Goal: Task Accomplishment & Management: Use online tool/utility

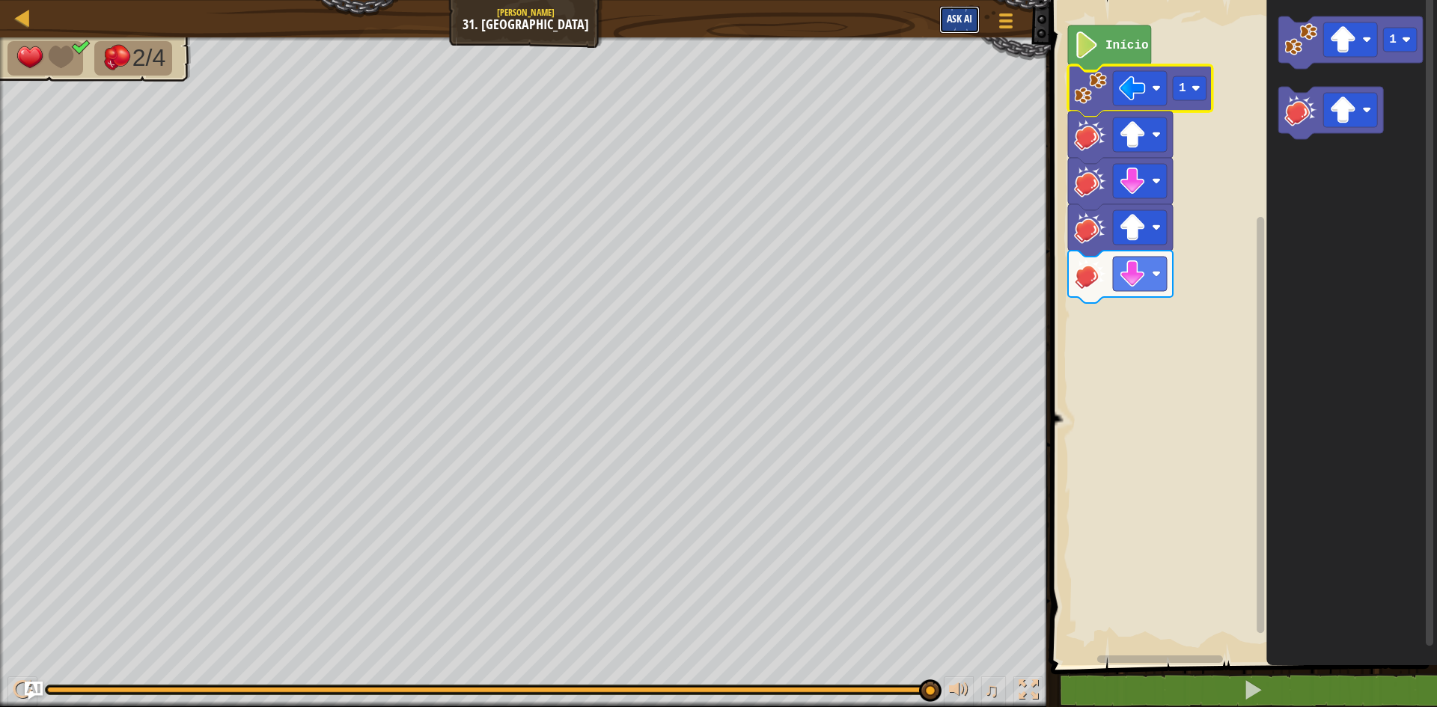
click at [958, 27] on button "Ask AI" at bounding box center [960, 20] width 40 height 28
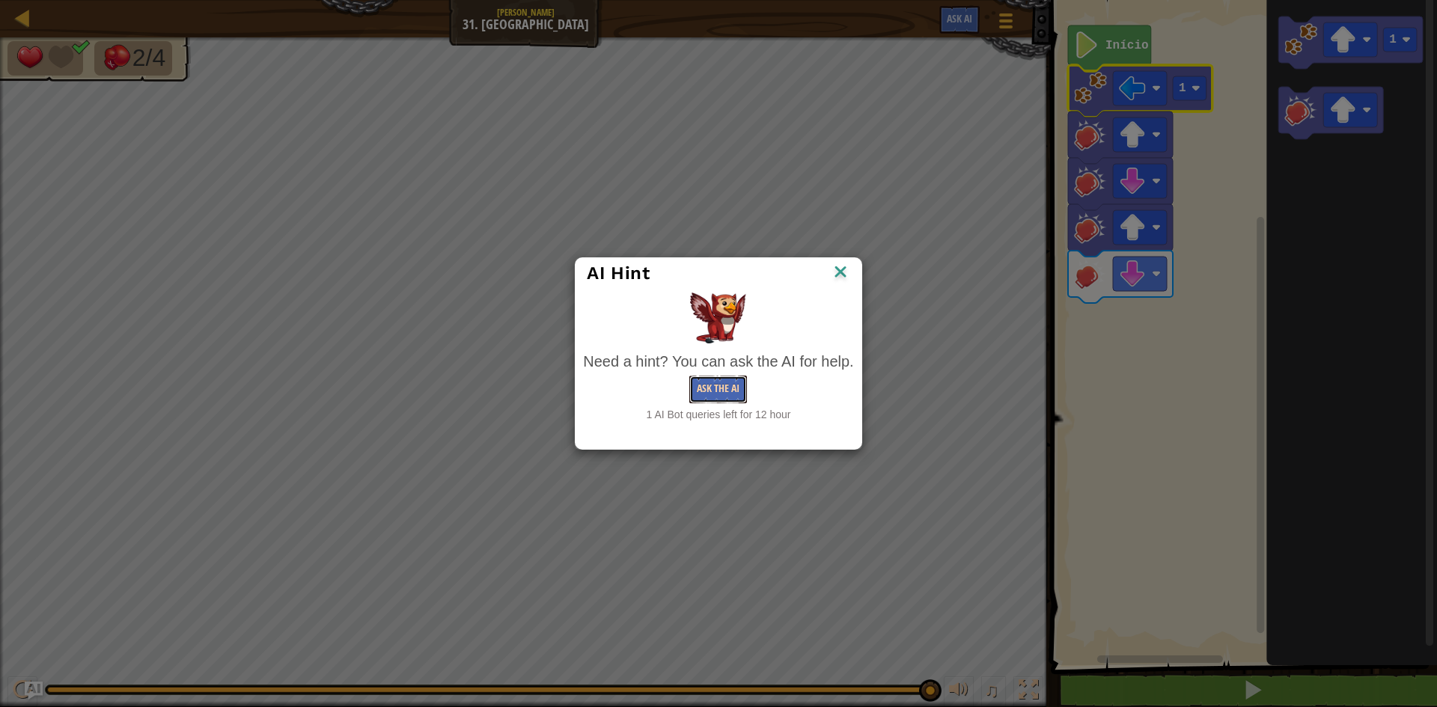
click at [737, 384] on button "Ask the AI" at bounding box center [719, 390] width 58 height 28
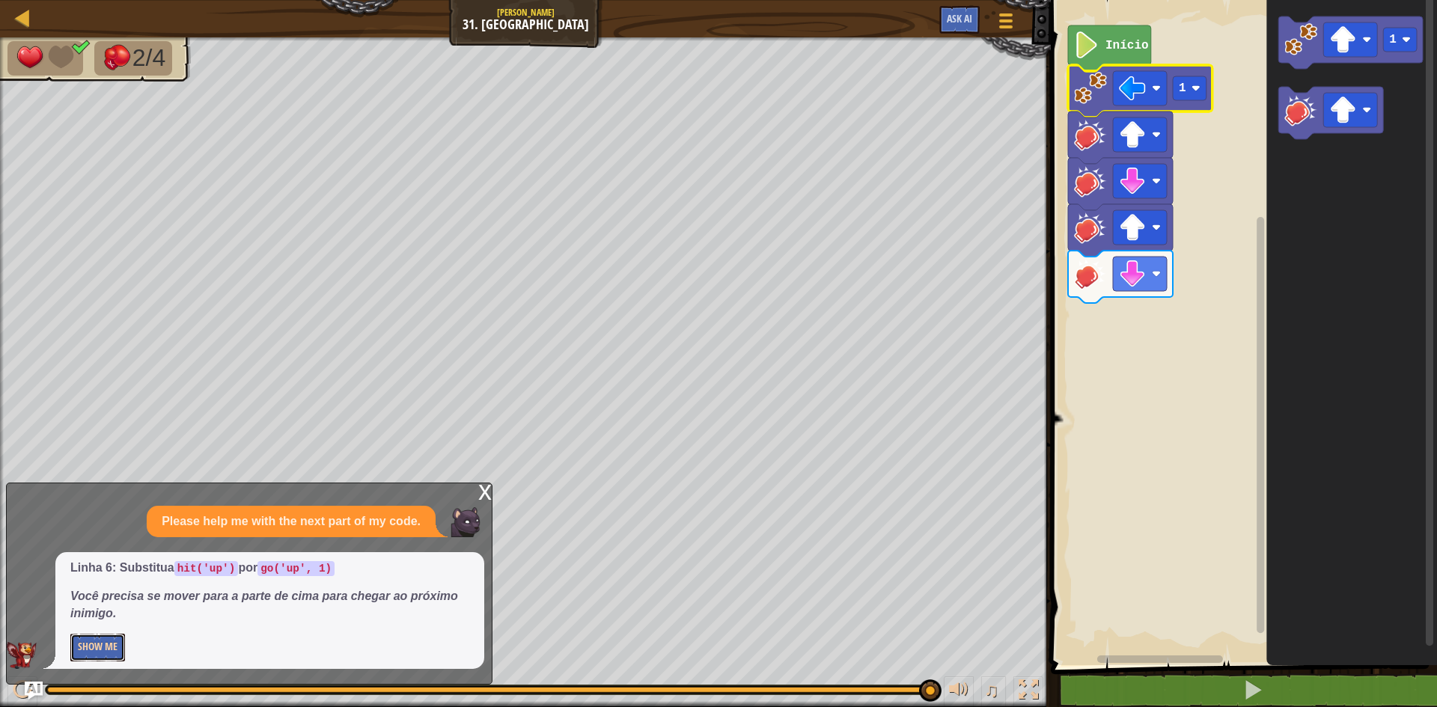
click at [121, 645] on button "Show Me" at bounding box center [97, 648] width 55 height 28
click at [92, 649] on button "Hide" at bounding box center [87, 648] width 34 height 28
click at [92, 649] on button "Show Me" at bounding box center [97, 648] width 55 height 28
click at [1156, 424] on rect "Espaço de trabalho do Blockly" at bounding box center [1242, 329] width 391 height 673
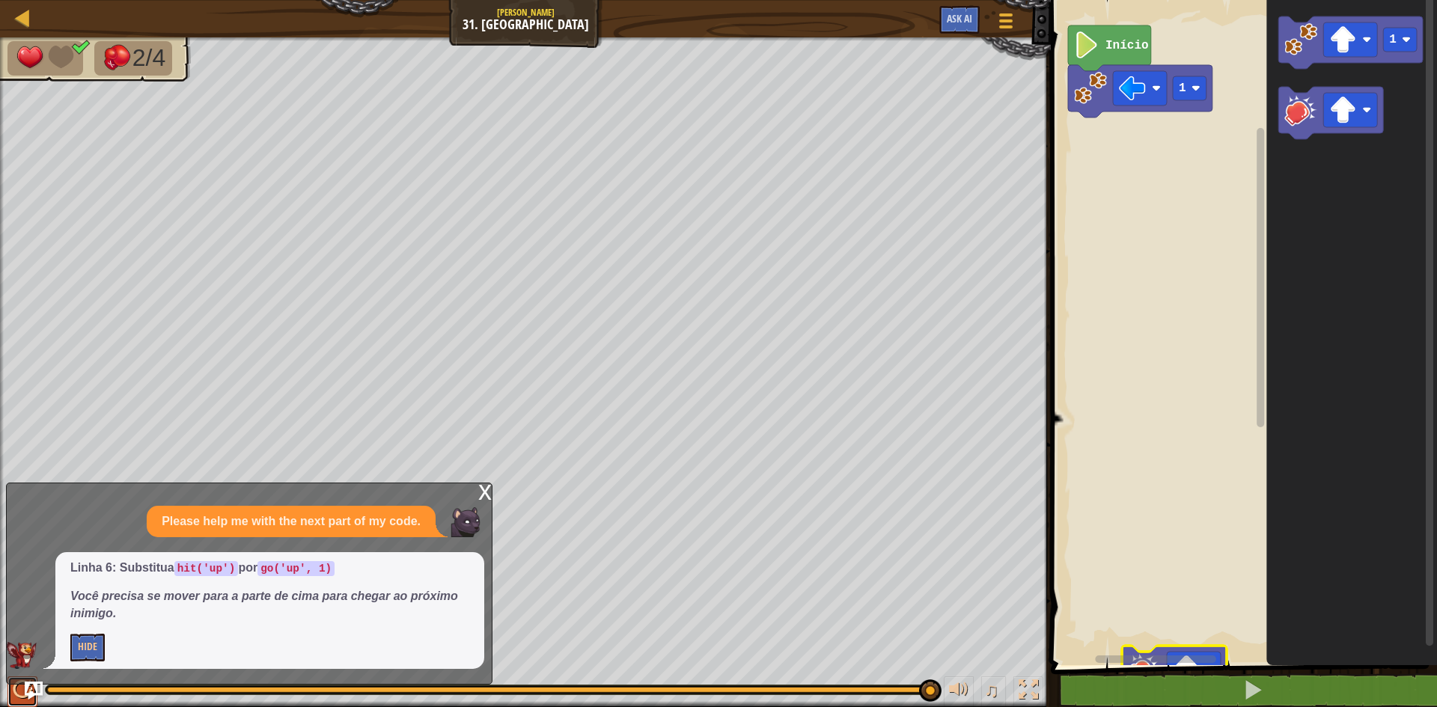
click at [22, 685] on div at bounding box center [22, 690] width 19 height 19
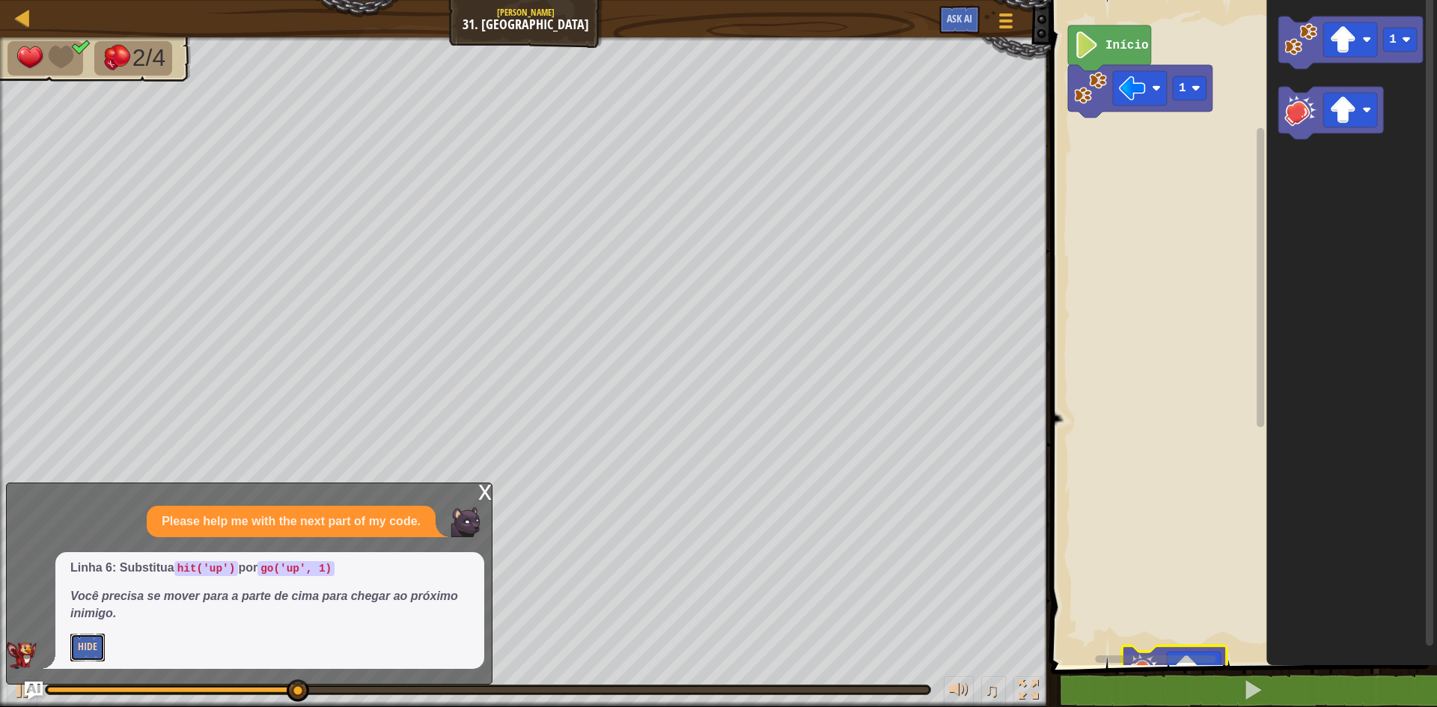
click at [74, 659] on button "Hide" at bounding box center [87, 648] width 34 height 28
click at [272, 527] on p "Please help me with the next part of my code." at bounding box center [291, 522] width 259 height 17
click at [475, 494] on div "x Please help me with the next part of my code. Linha 6: Substitua hit('up') po…" at bounding box center [249, 584] width 487 height 202
click at [480, 496] on div "x" at bounding box center [484, 491] width 13 height 15
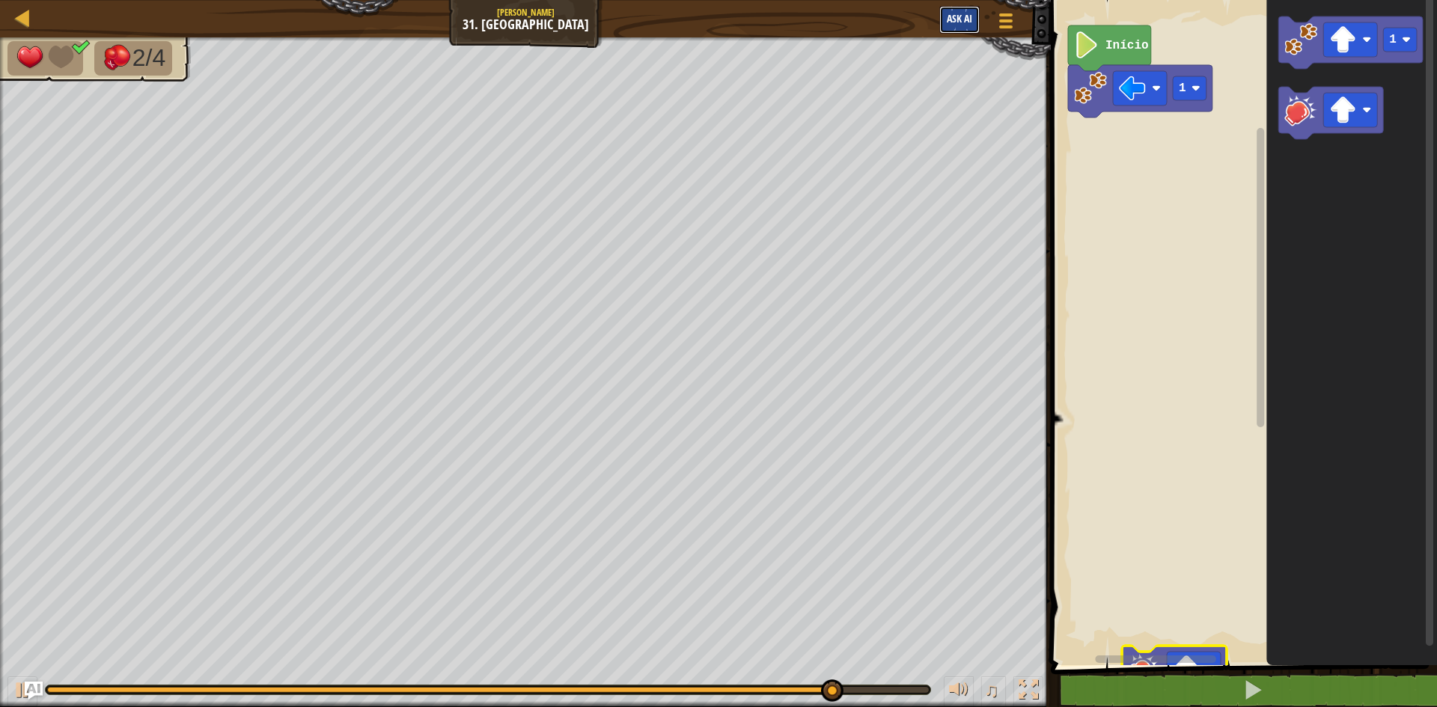
click at [940, 19] on button "Ask AI" at bounding box center [960, 20] width 40 height 28
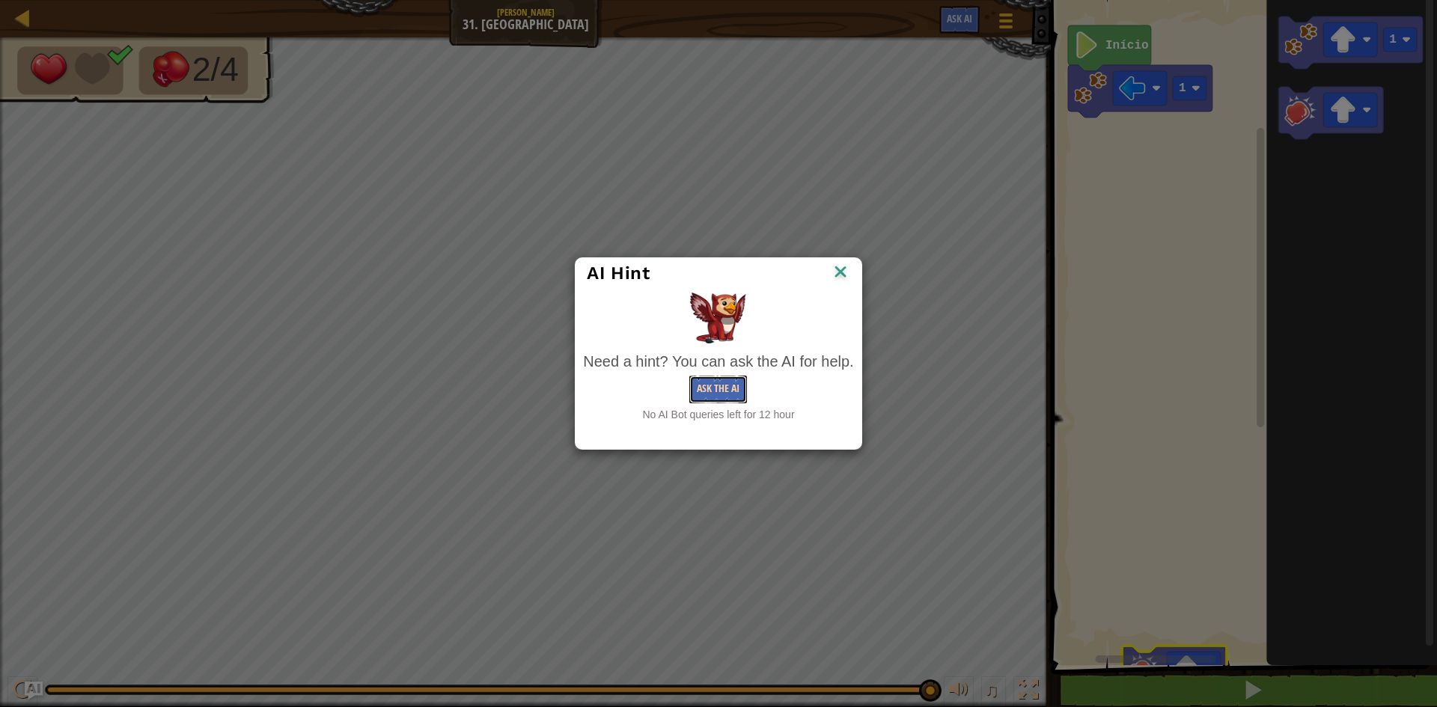
click at [704, 400] on button "Ask the AI" at bounding box center [719, 390] width 58 height 28
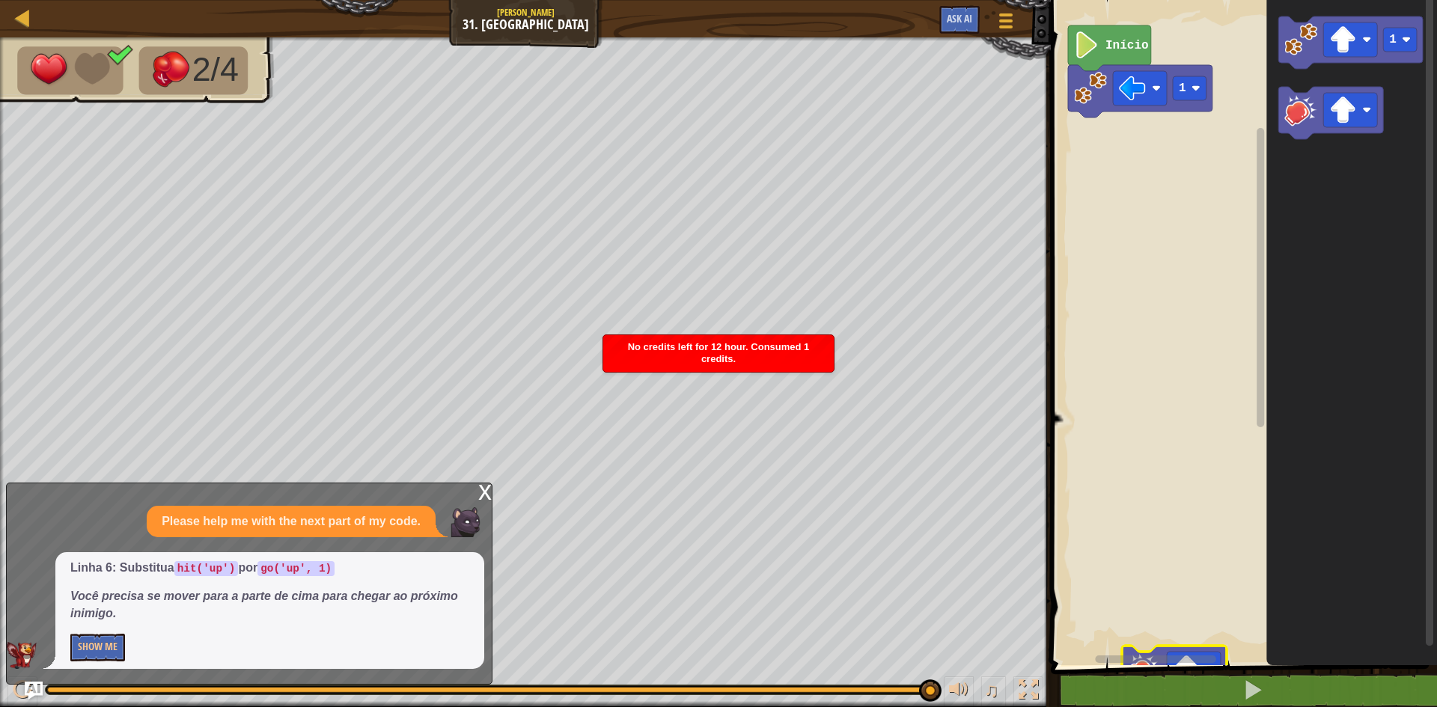
click at [766, 353] on div "No credits left for 12 hour. Consumed 1 credits." at bounding box center [718, 353] width 231 height 37
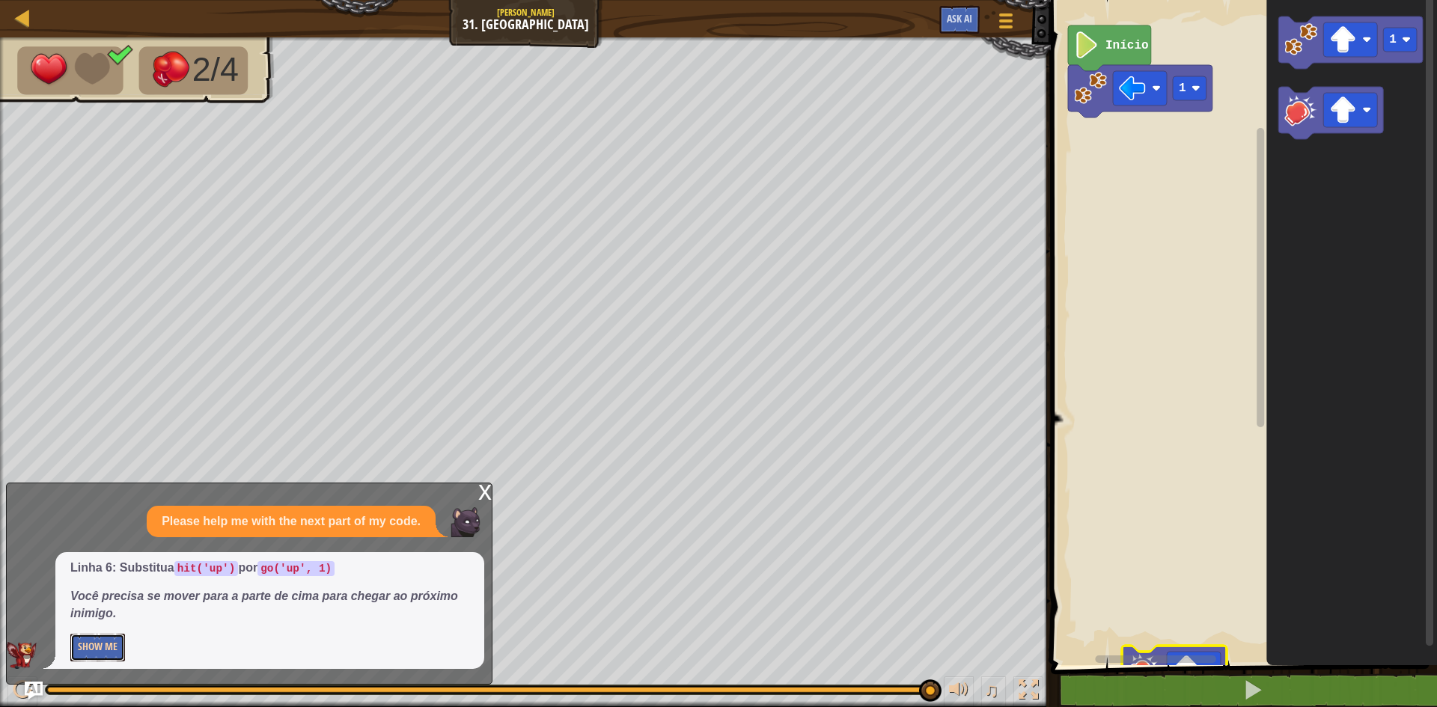
click at [109, 649] on button "Show Me" at bounding box center [97, 648] width 55 height 28
click at [479, 493] on div "x" at bounding box center [484, 491] width 13 height 15
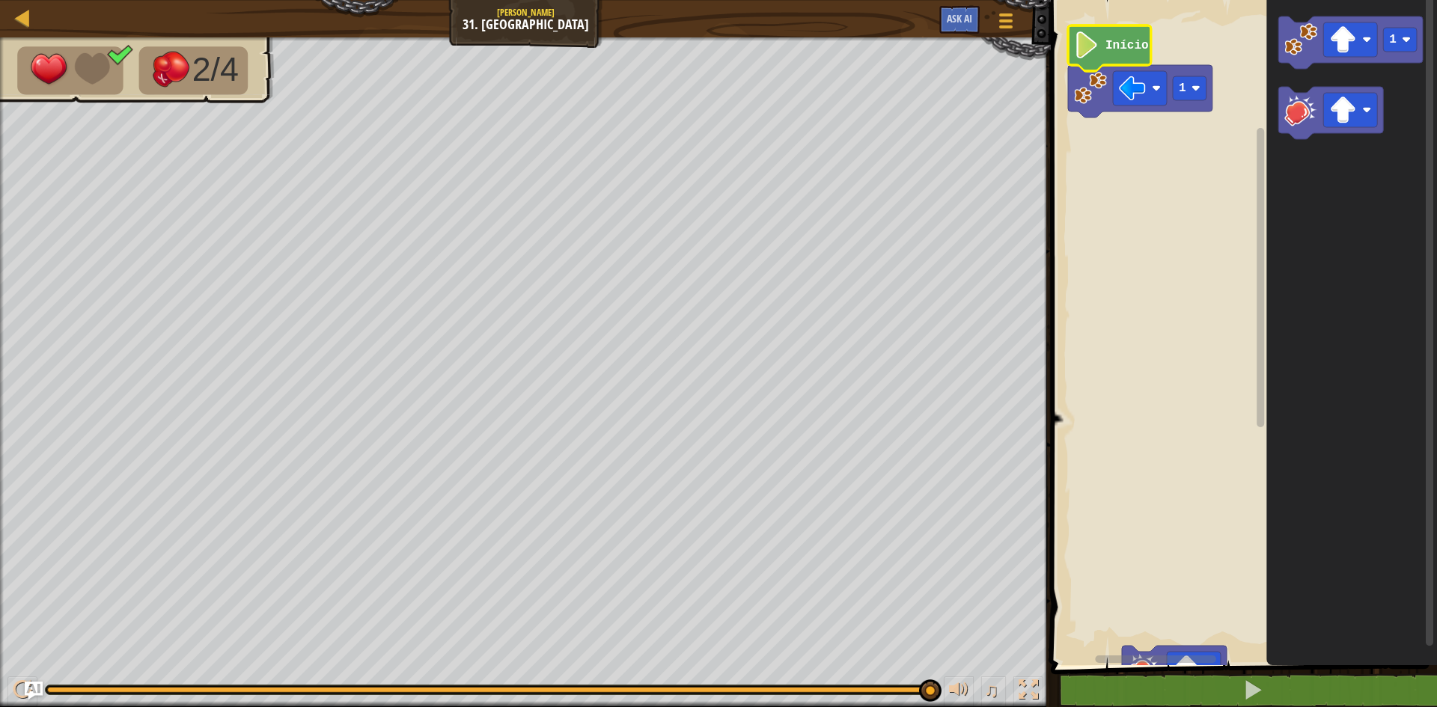
click at [1098, 64] on icon "Espaço de trabalho do Blockly" at bounding box center [1109, 48] width 83 height 46
click at [1092, 103] on image "Espaço de trabalho do Blockly" at bounding box center [1090, 88] width 33 height 33
click at [1305, 28] on image "Espaço de trabalho do Blockly" at bounding box center [1301, 39] width 33 height 33
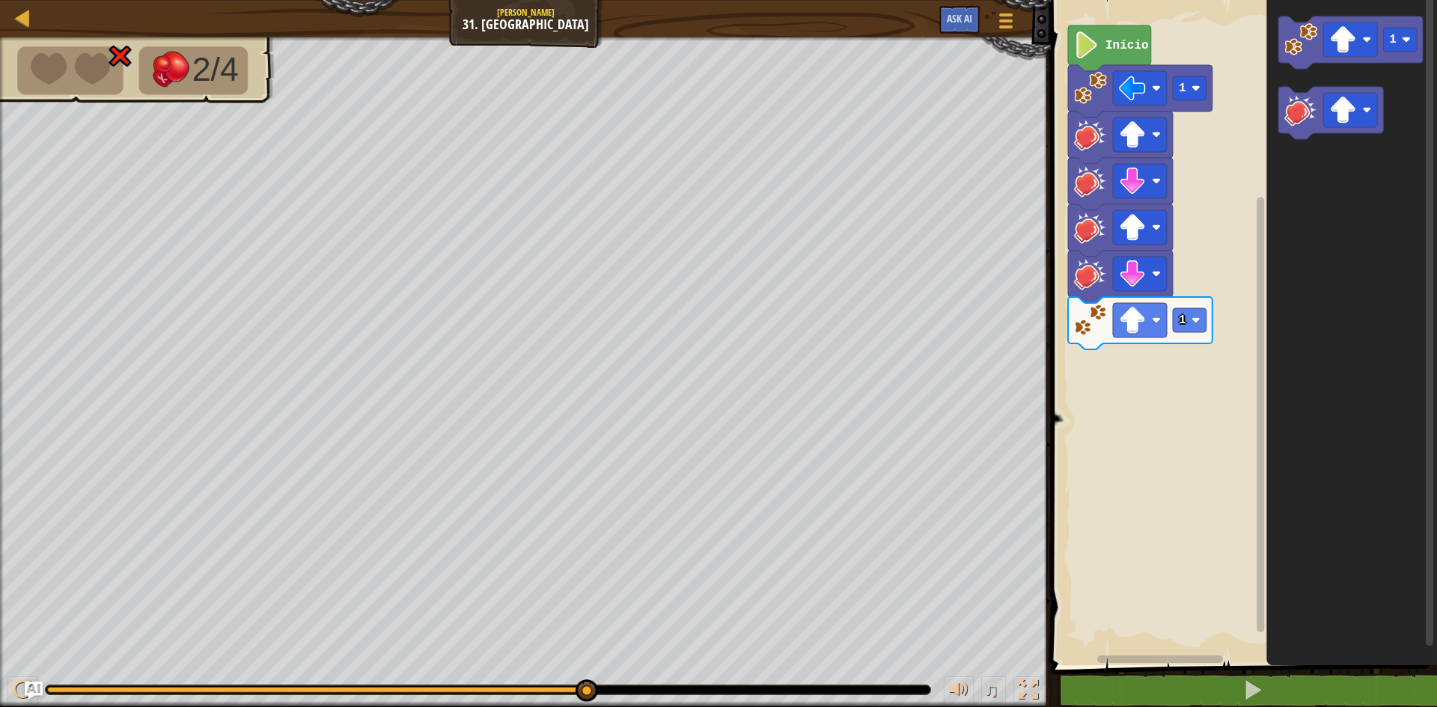
click at [1170, 413] on rect "Espaço de trabalho do Blockly" at bounding box center [1242, 329] width 391 height 673
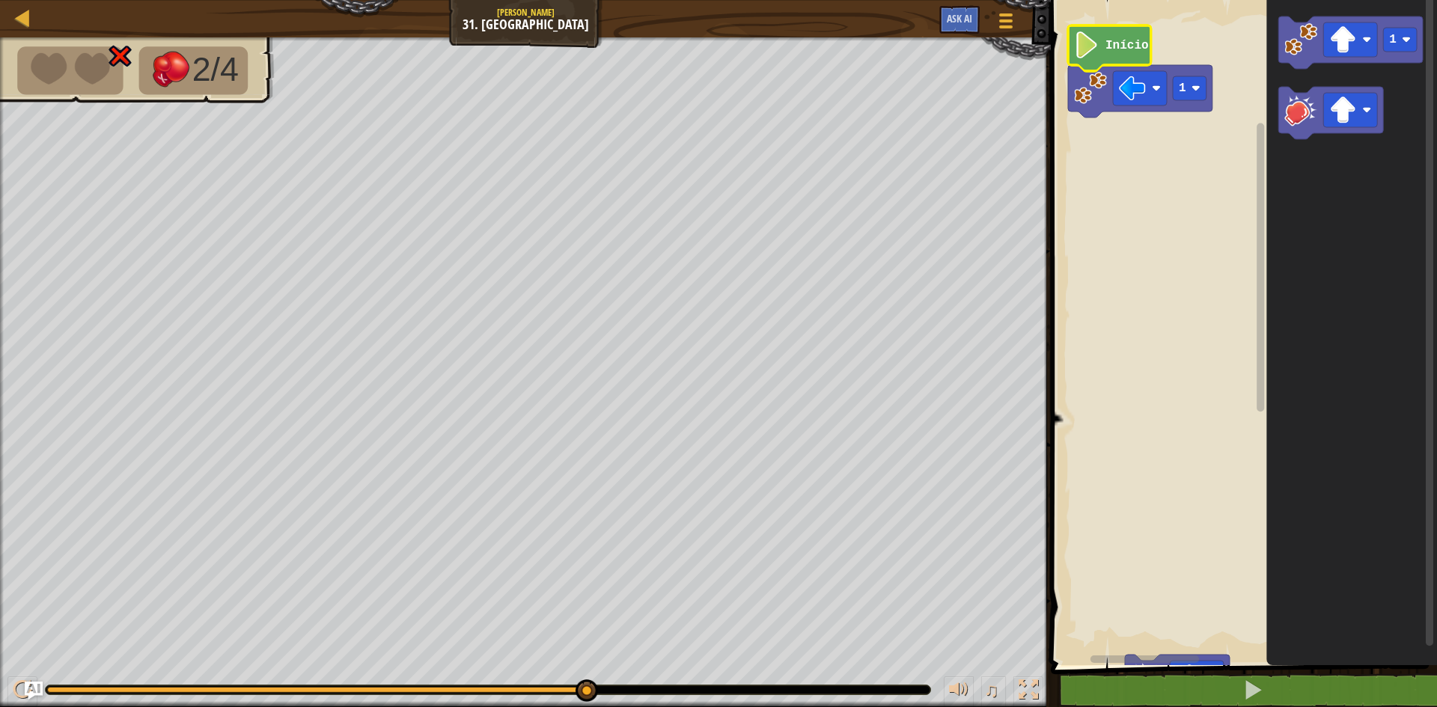
click at [1112, 56] on icon "Espaço de trabalho do Blockly" at bounding box center [1109, 48] width 83 height 46
click at [1117, 146] on div "1 1 Início 1" at bounding box center [1242, 329] width 391 height 673
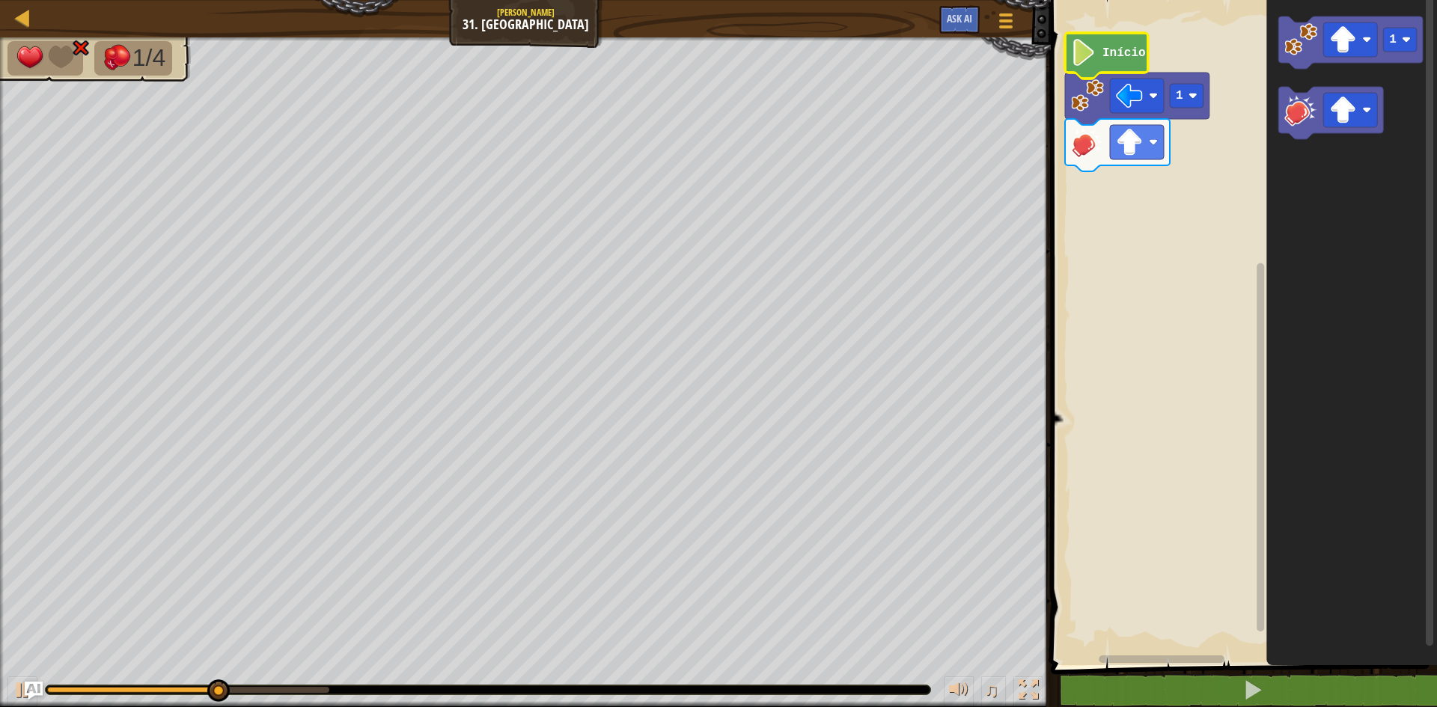
click at [1119, 53] on text "Início" at bounding box center [1124, 52] width 43 height 13
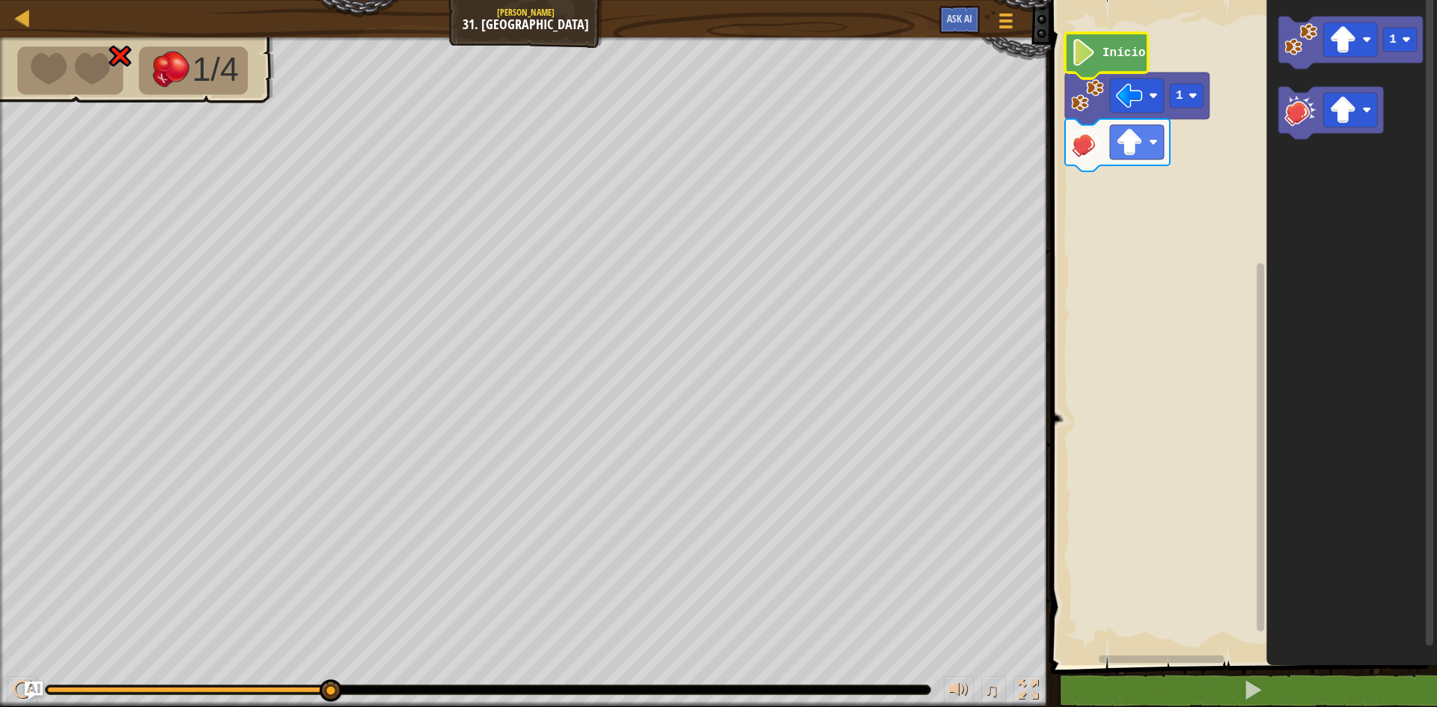
click at [1119, 53] on text "Início" at bounding box center [1124, 52] width 43 height 13
click at [1113, 64] on icon "Espaço de trabalho do Blockly" at bounding box center [1106, 56] width 83 height 46
click at [1162, 43] on rect "Espaço de trabalho do Blockly" at bounding box center [1242, 329] width 391 height 673
click at [1127, 51] on text "Início" at bounding box center [1124, 52] width 43 height 13
click at [1308, 63] on icon "Espaço de trabalho do Blockly" at bounding box center [1351, 42] width 144 height 52
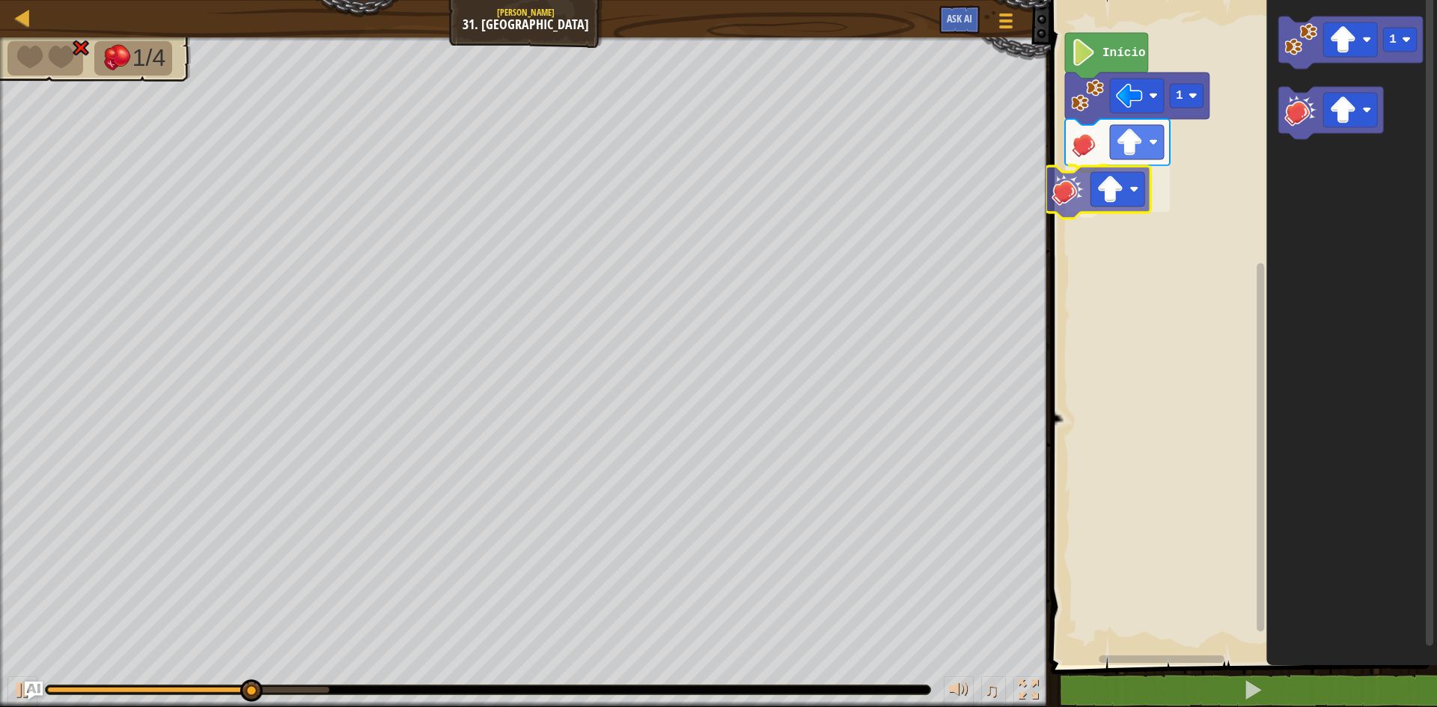
click at [1093, 196] on div "1 Início 1" at bounding box center [1242, 329] width 391 height 673
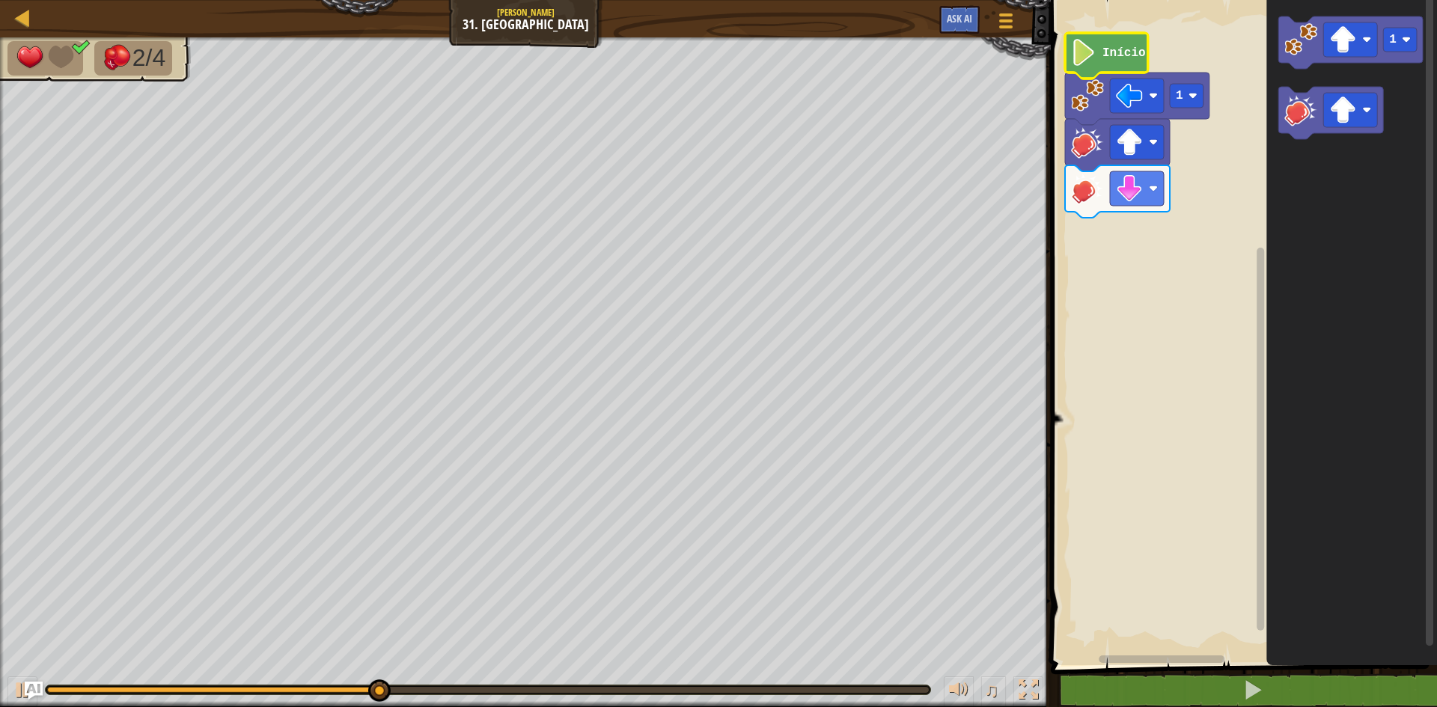
click at [1102, 61] on icon "Espaço de trabalho do Blockly" at bounding box center [1106, 56] width 83 height 46
click at [1204, 356] on rect "Espaço de trabalho do Blockly" at bounding box center [1242, 329] width 391 height 673
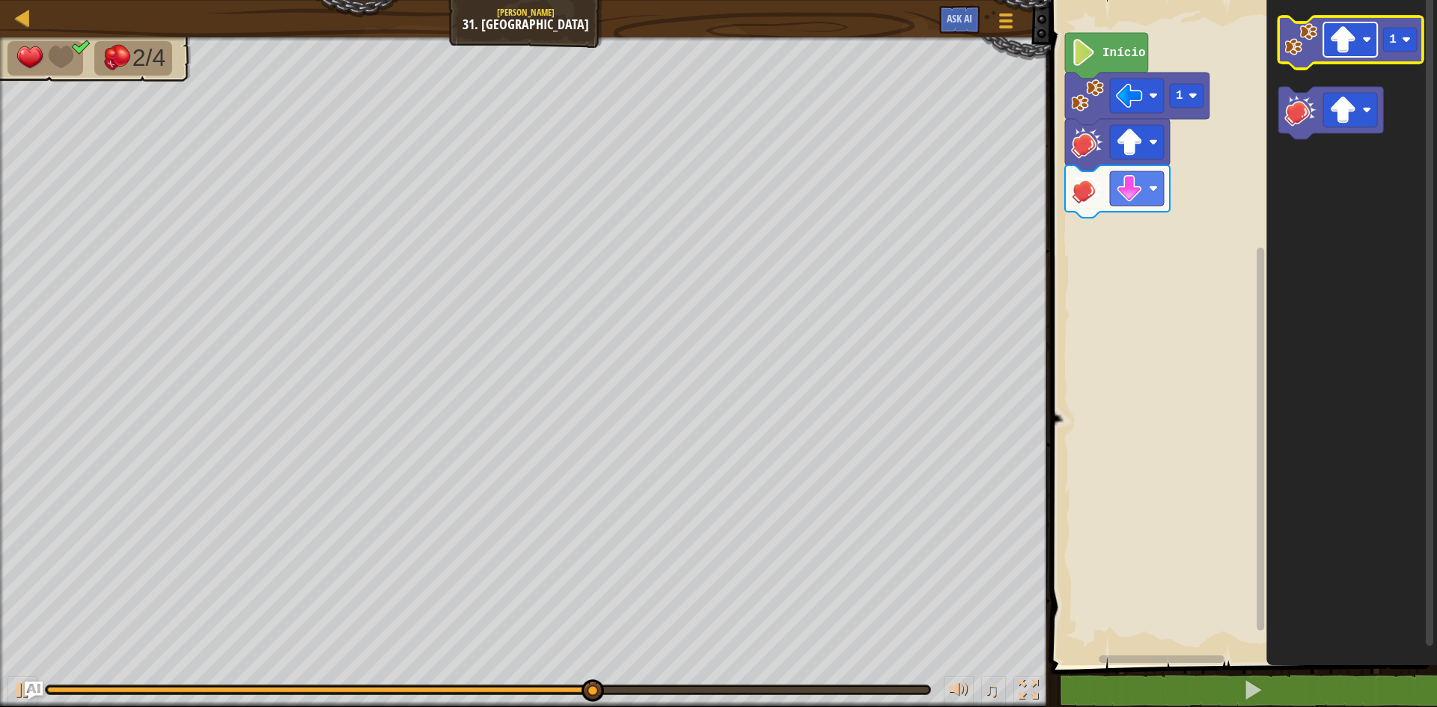
click at [1342, 55] on rect "Espaço de trabalho do Blockly" at bounding box center [1351, 39] width 54 height 34
click at [1328, 49] on rect "Espaço de trabalho do Blockly" at bounding box center [1351, 39] width 54 height 34
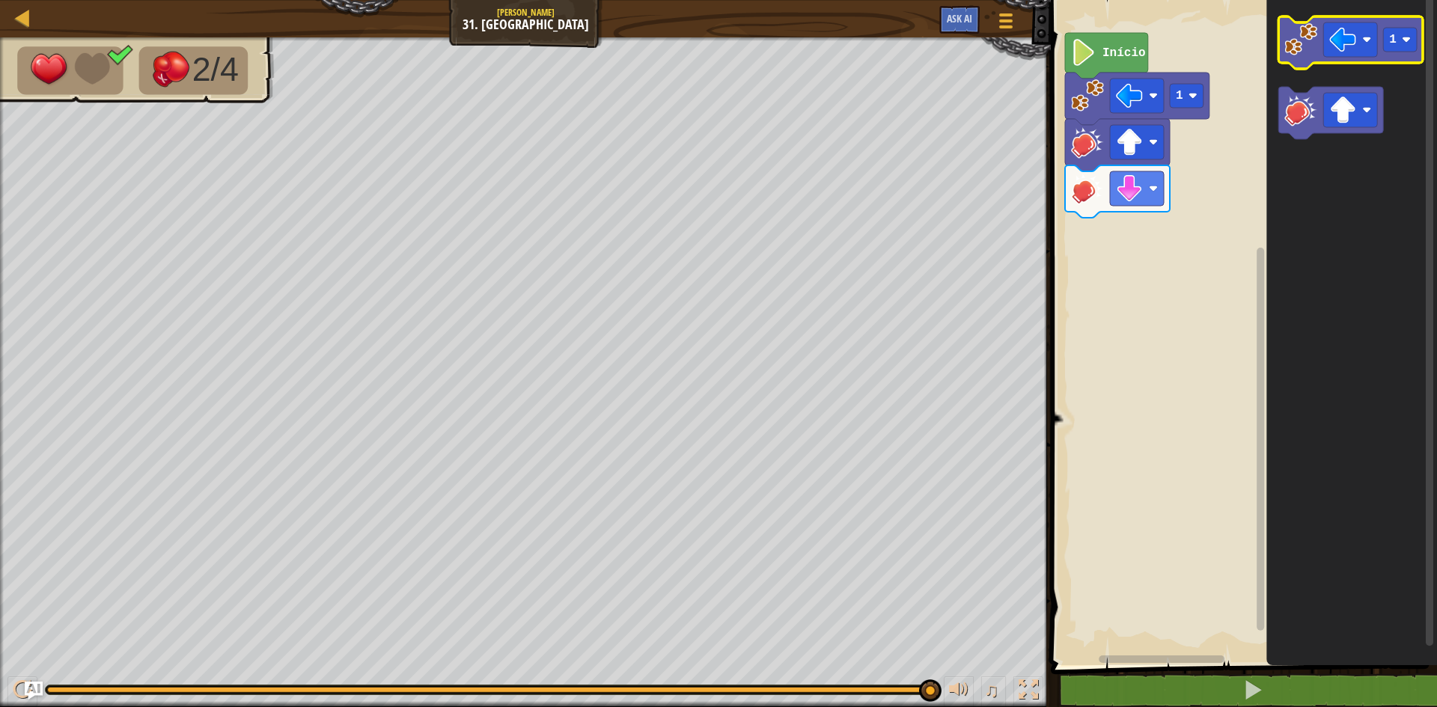
click at [1308, 55] on image "Espaço de trabalho do Blockly" at bounding box center [1301, 39] width 33 height 33
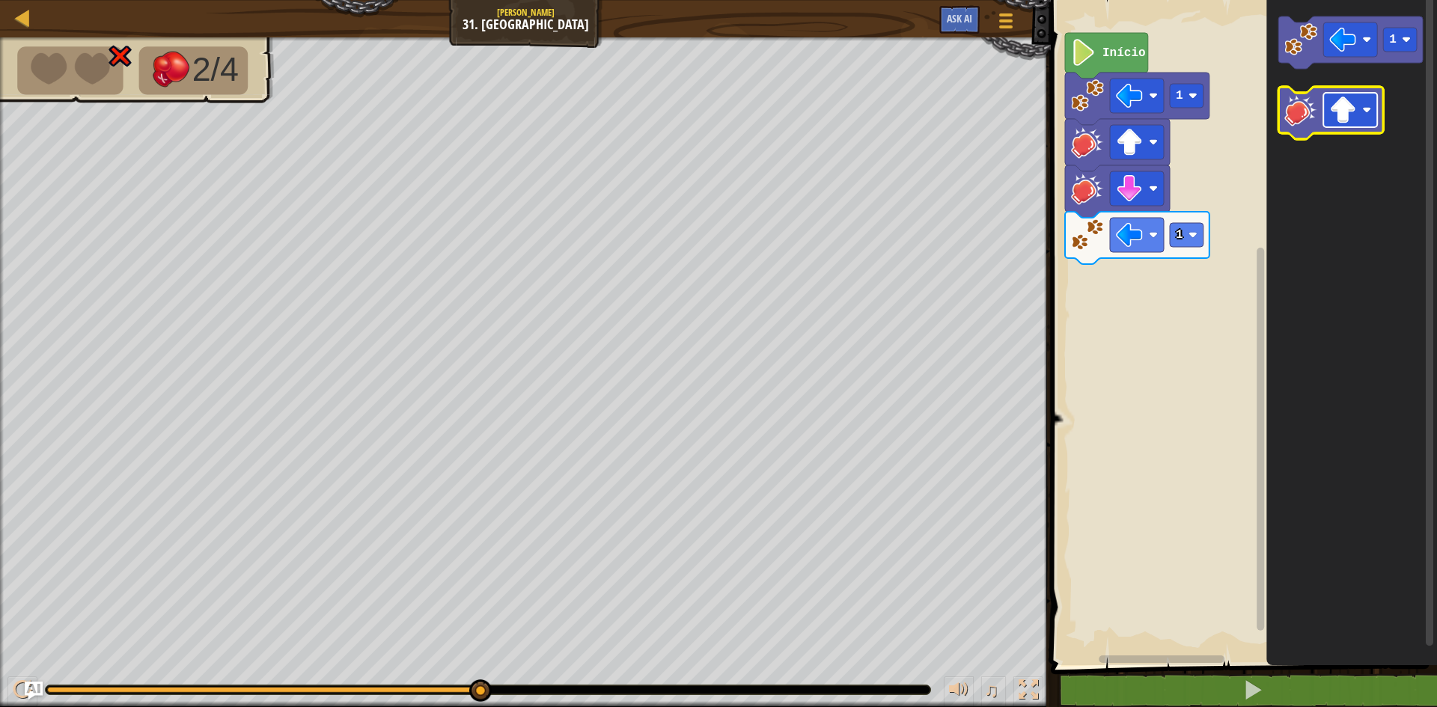
click at [1347, 114] on image "Espaço de trabalho do Blockly" at bounding box center [1343, 110] width 27 height 27
click at [1309, 117] on image "Espaço de trabalho do Blockly" at bounding box center [1301, 110] width 33 height 33
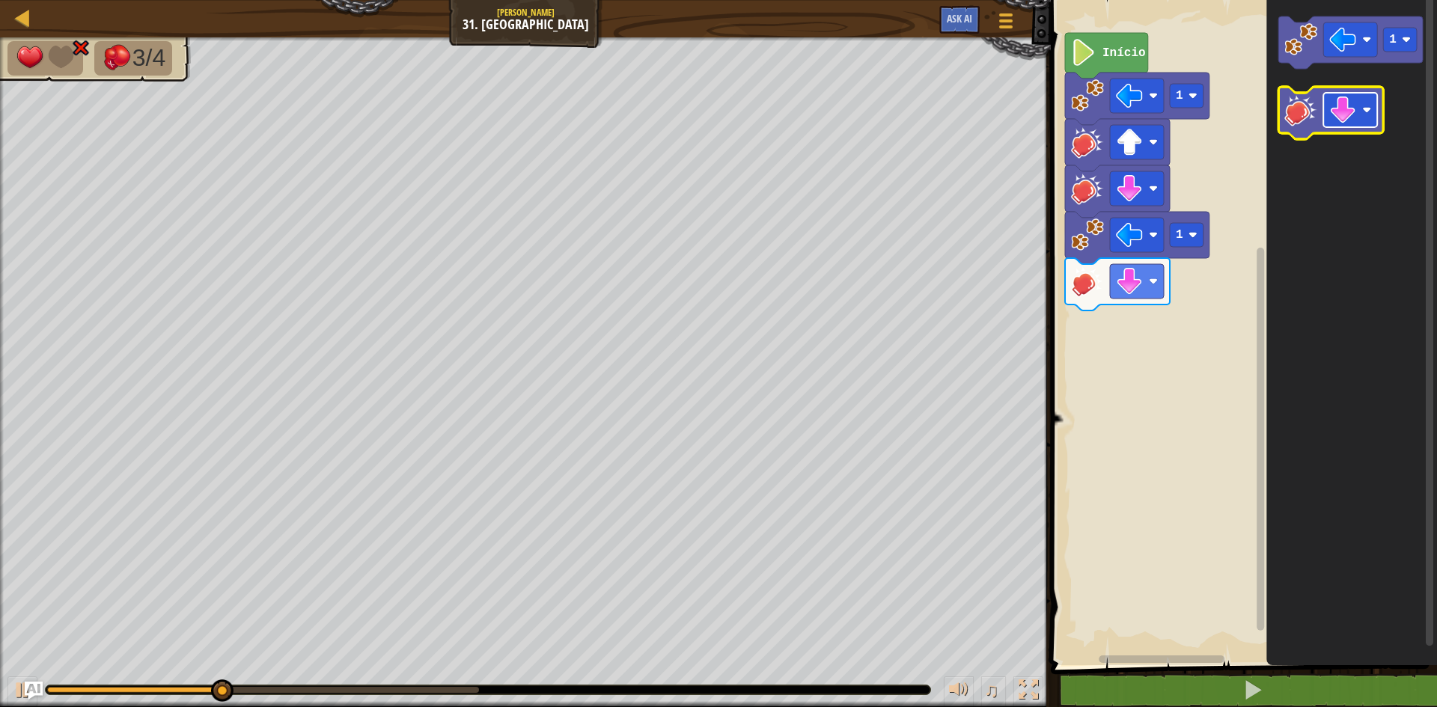
click at [1339, 115] on image "Espaço de trabalho do Blockly" at bounding box center [1343, 110] width 27 height 27
click at [1304, 119] on image "Espaço de trabalho do Blockly" at bounding box center [1301, 110] width 33 height 33
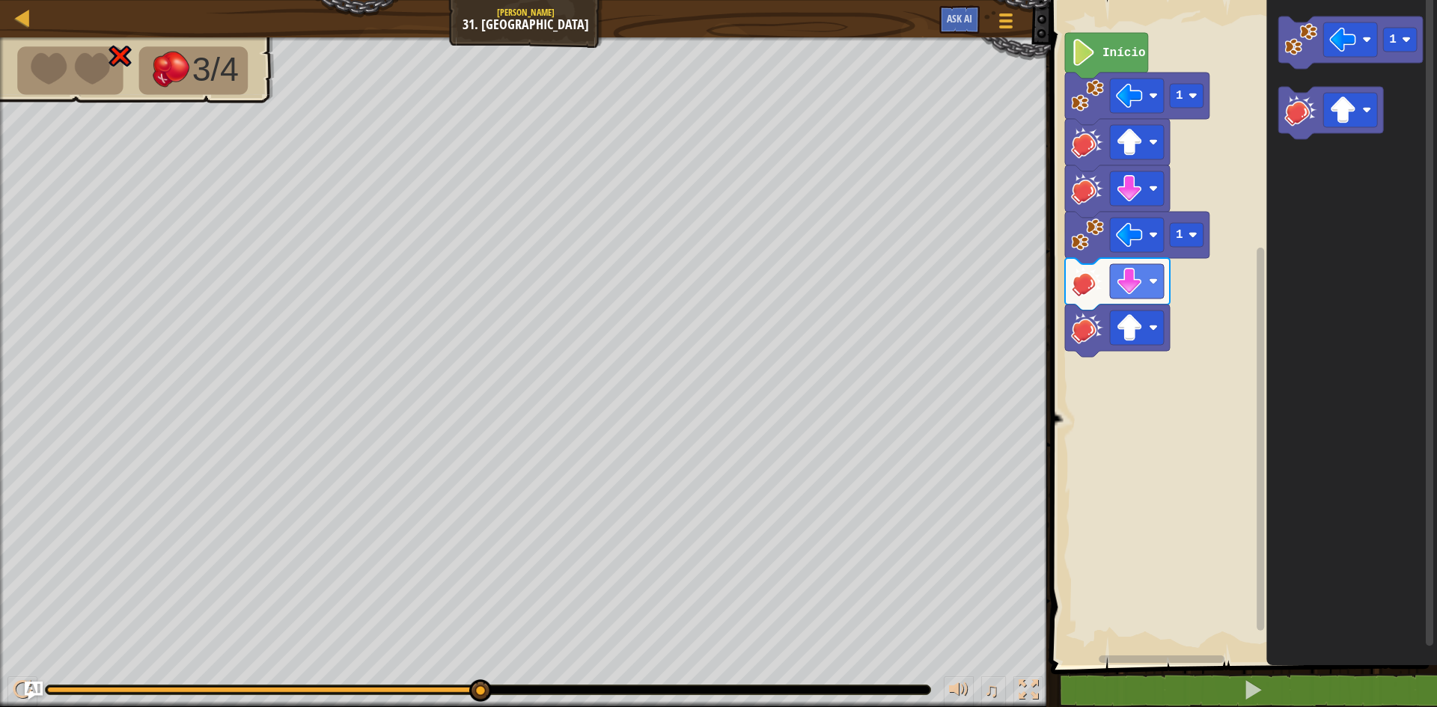
click at [1128, 60] on icon "Espaço de trabalho do Blockly" at bounding box center [1106, 56] width 83 height 46
click at [1111, 57] on text "Início" at bounding box center [1124, 52] width 43 height 13
click at [1074, 127] on image "Espaço de trabalho do Blockly" at bounding box center [1087, 142] width 33 height 33
click at [20, 694] on div at bounding box center [22, 690] width 19 height 19
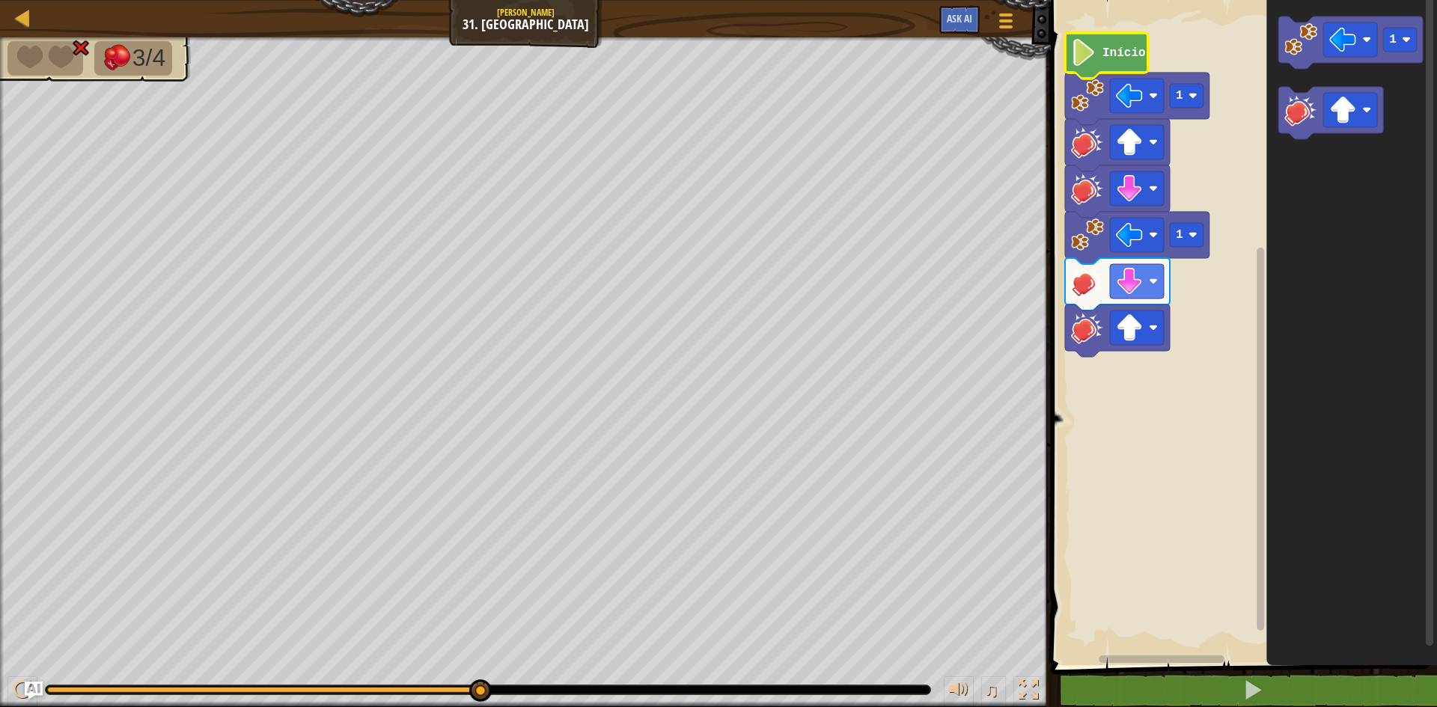
click at [1127, 52] on text "Início" at bounding box center [1124, 52] width 43 height 13
click at [1097, 67] on icon "Espaço de trabalho do Blockly" at bounding box center [1106, 56] width 83 height 46
click at [994, 18] on button "Menu do Jogo" at bounding box center [1007, 23] width 40 height 37
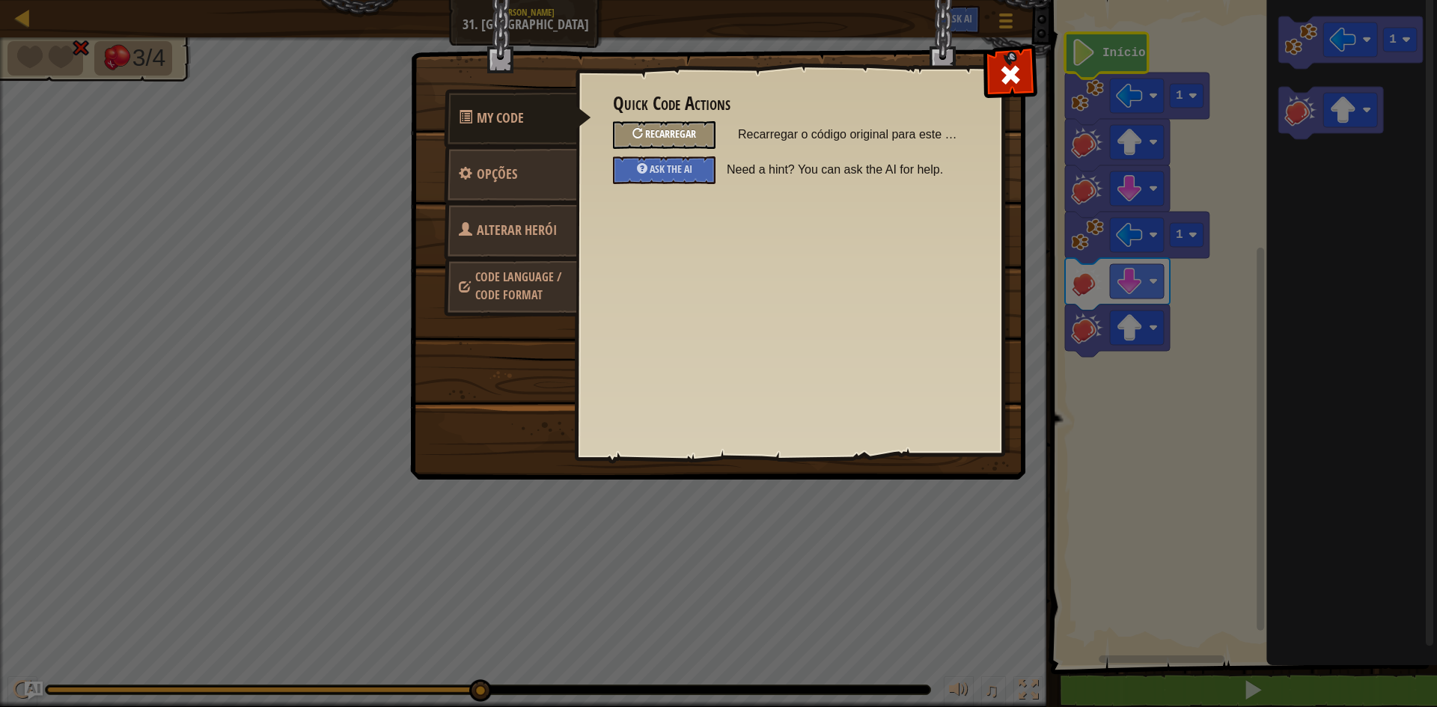
click at [665, 136] on span "Recarregar" at bounding box center [670, 134] width 51 height 14
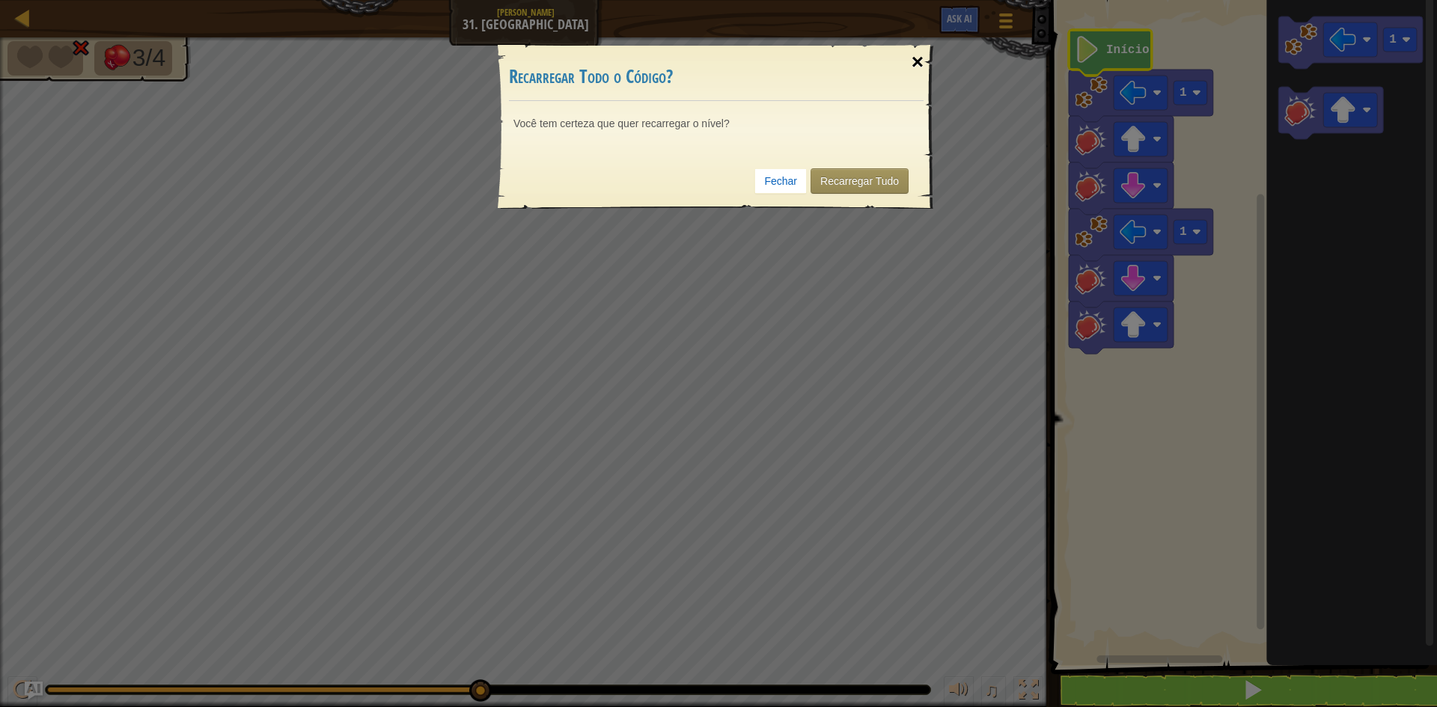
click at [919, 61] on div "×" at bounding box center [918, 61] width 34 height 43
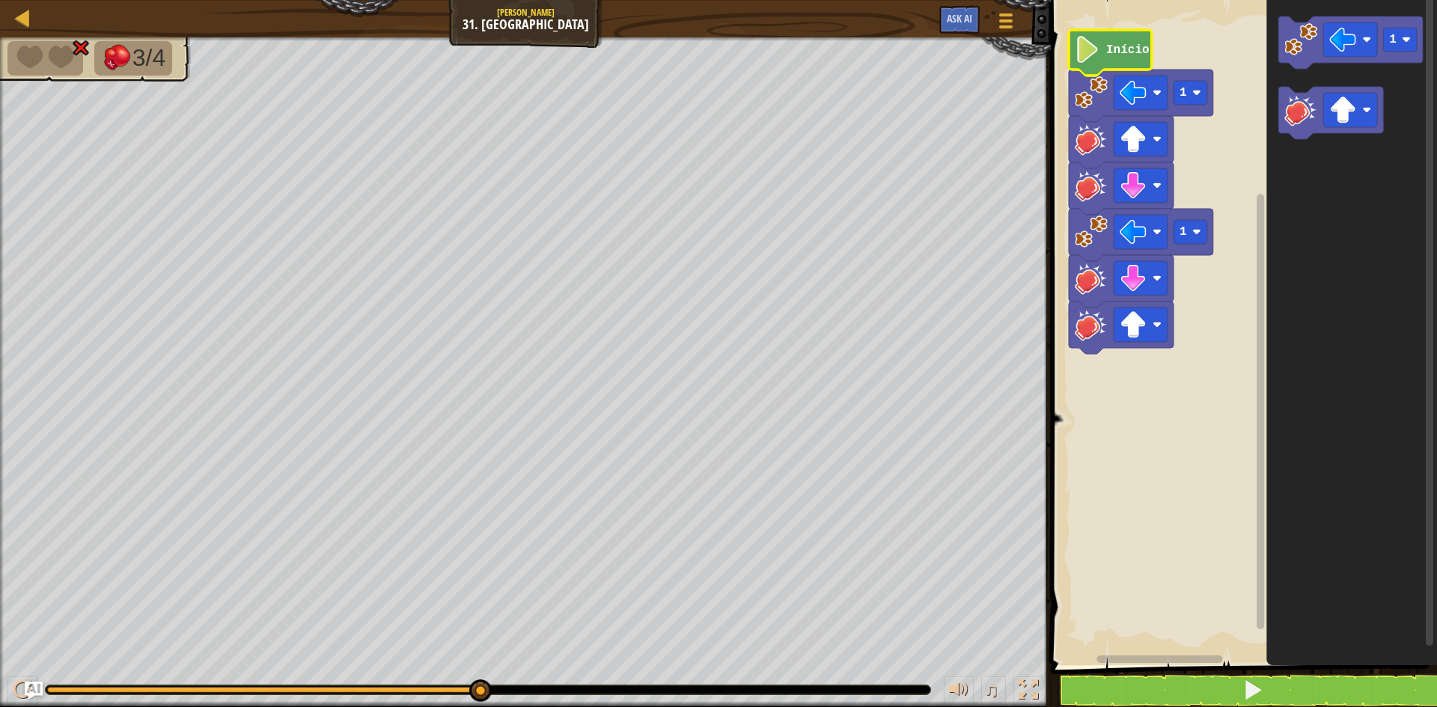
click at [1226, 49] on rect "Espaço de trabalho do Blockly" at bounding box center [1242, 329] width 391 height 673
click at [1091, 60] on image "Espaço de trabalho do Blockly" at bounding box center [1087, 49] width 25 height 27
click at [1312, 111] on image "Espaço de trabalho do Blockly" at bounding box center [1301, 110] width 33 height 33
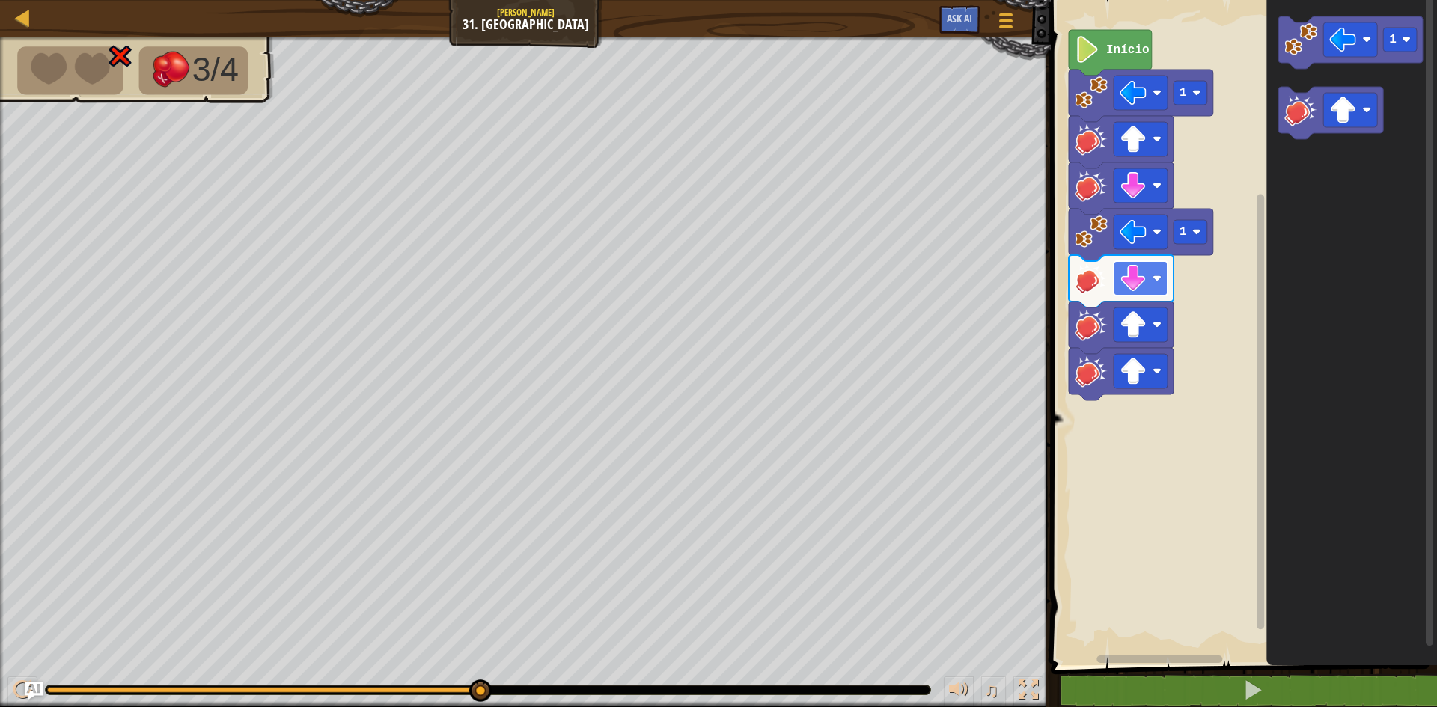
click at [1148, 287] on rect "Espaço de trabalho do Blockly" at bounding box center [1141, 278] width 54 height 34
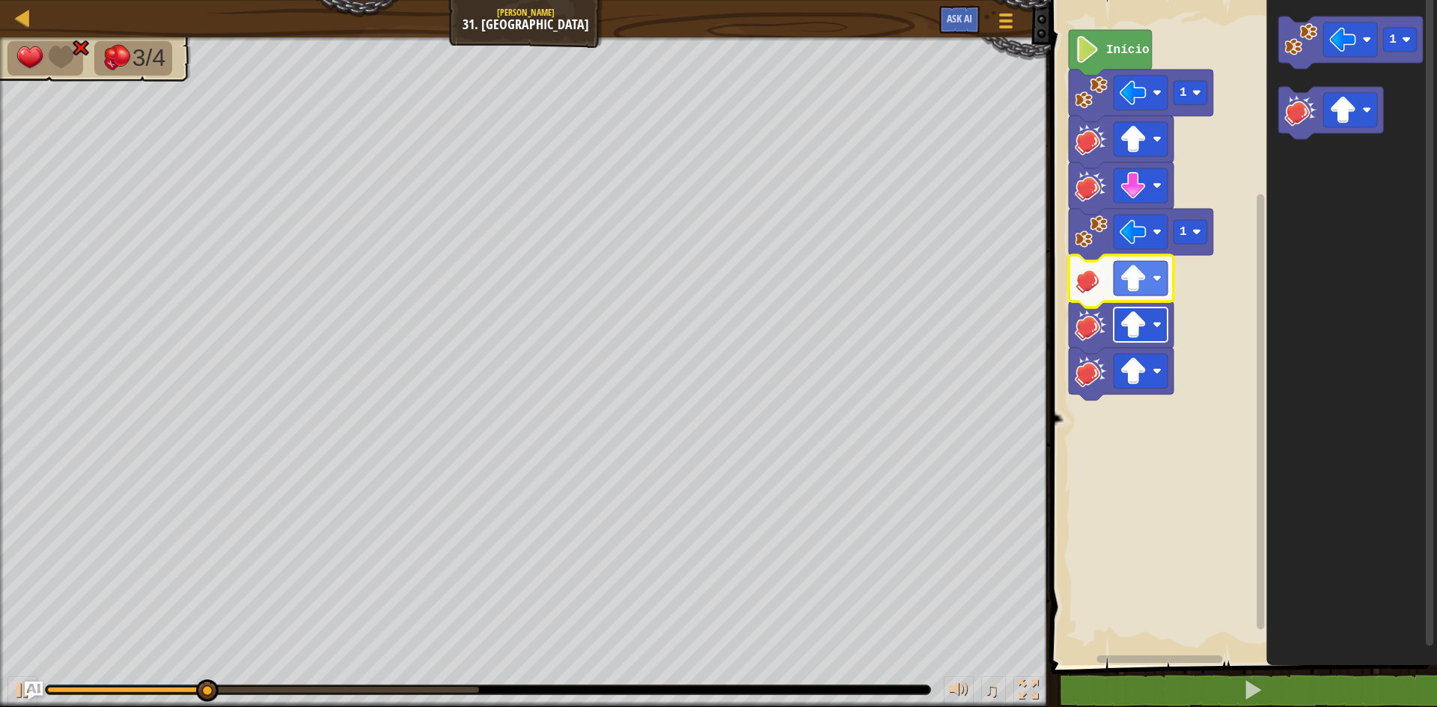
click at [1137, 331] on image "Espaço de trabalho do Blockly" at bounding box center [1133, 324] width 27 height 27
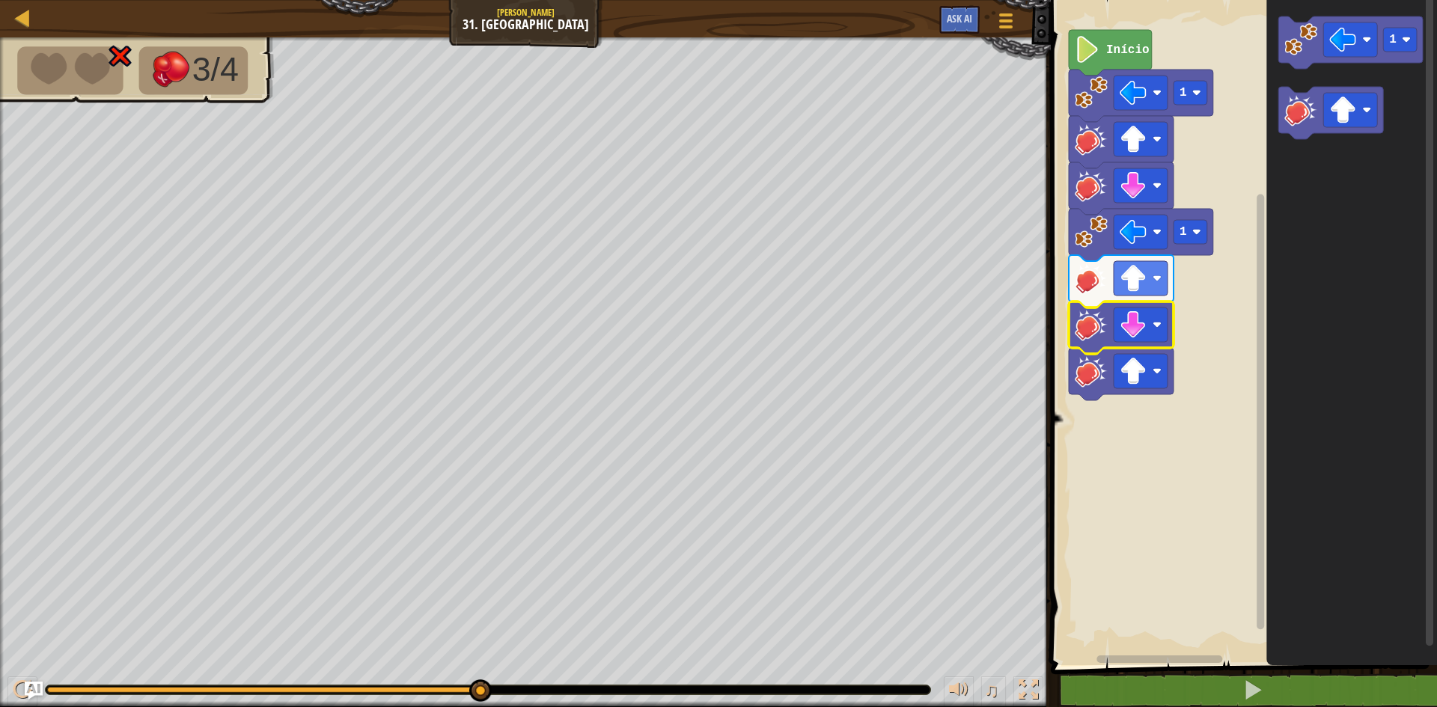
click at [1087, 425] on rect "Espaço de trabalho do Blockly" at bounding box center [1242, 329] width 391 height 673
click at [1094, 396] on icon "Espaço de trabalho do Blockly" at bounding box center [1121, 374] width 105 height 52
click at [1137, 228] on image "Espaço de trabalho do Blockly" at bounding box center [1133, 232] width 27 height 27
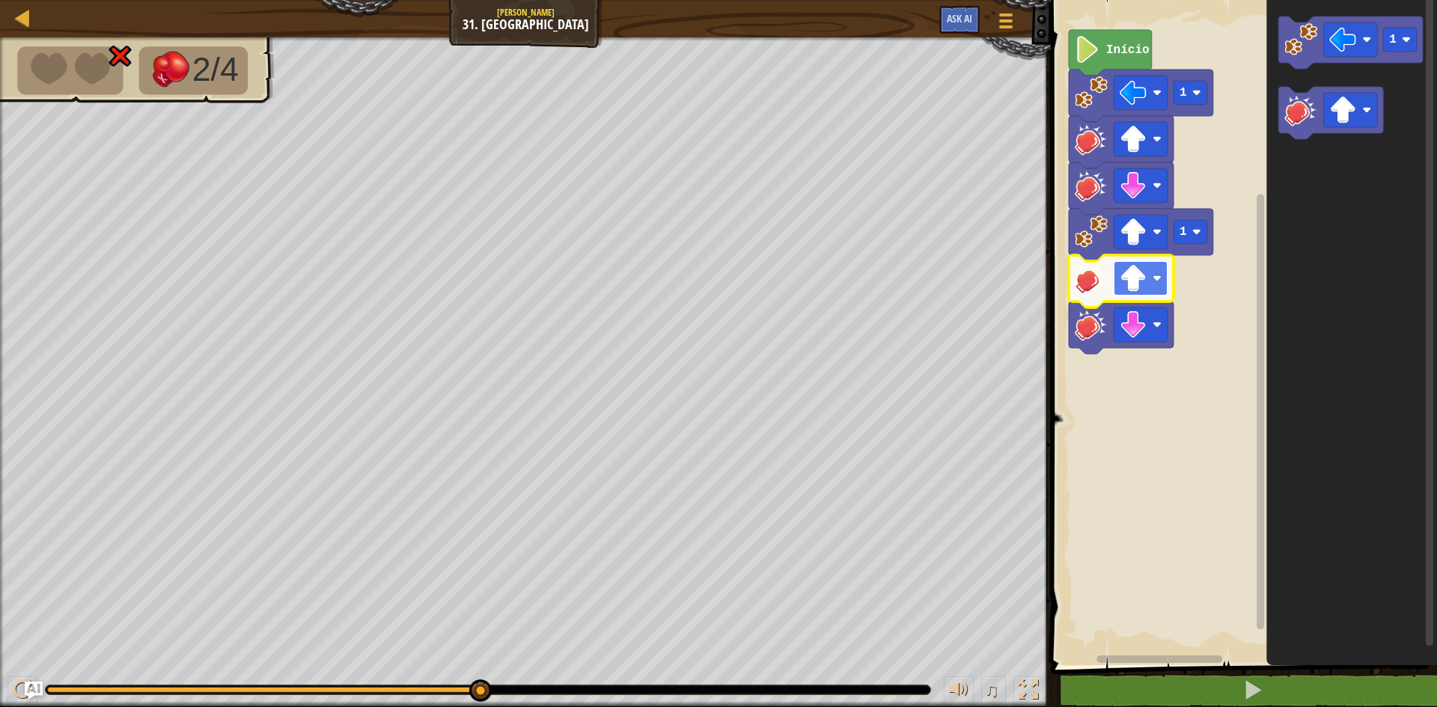
click at [1129, 284] on image "Espaço de trabalho do Blockly" at bounding box center [1133, 278] width 27 height 27
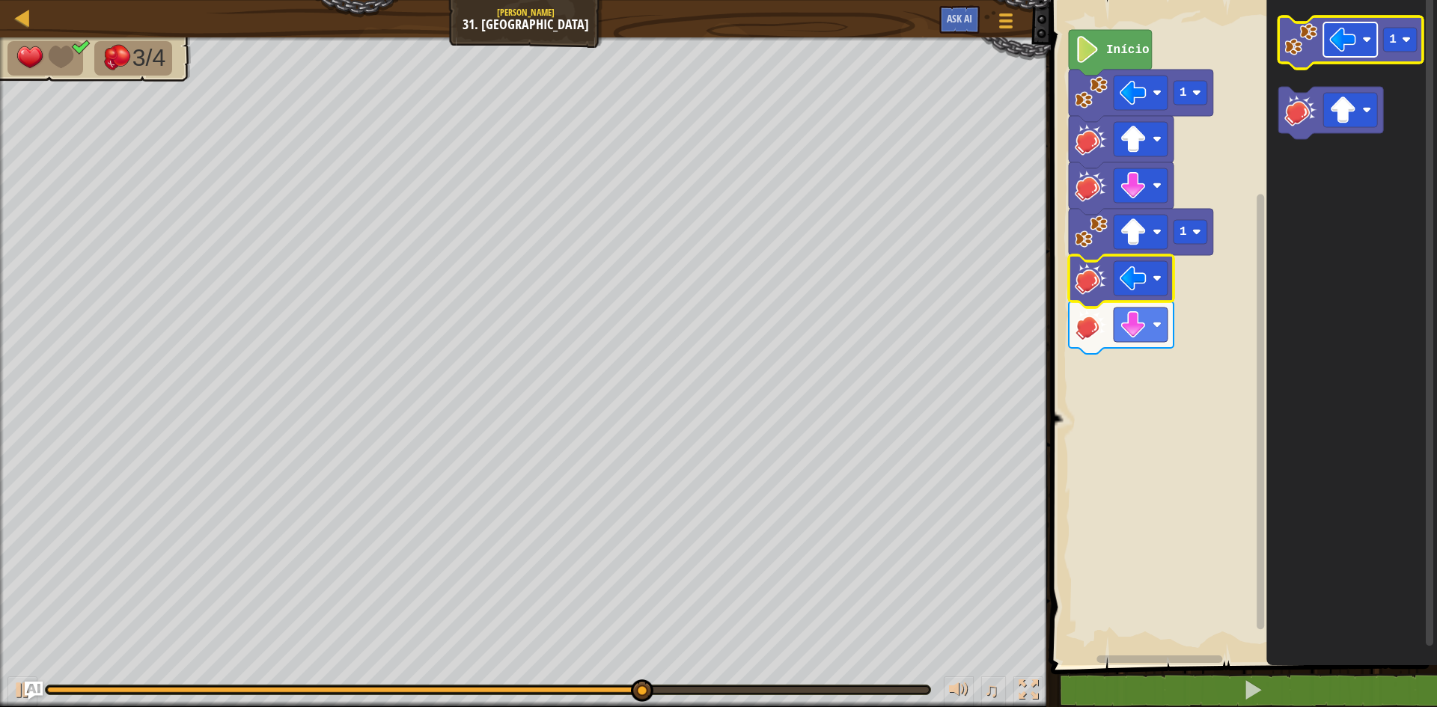
click at [1351, 49] on image "Espaço de trabalho do Blockly" at bounding box center [1343, 39] width 27 height 27
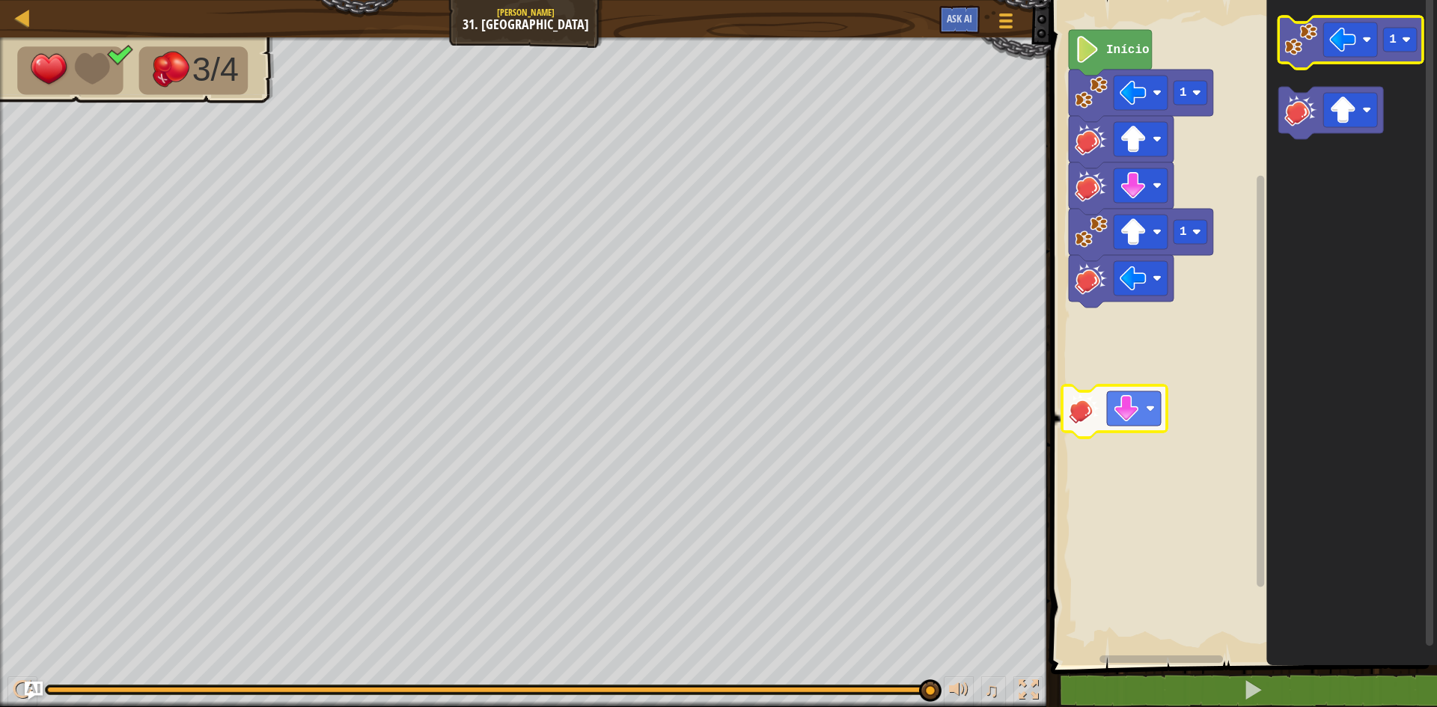
click at [1304, 47] on image "Espaço de trabalho do Blockly" at bounding box center [1301, 39] width 33 height 33
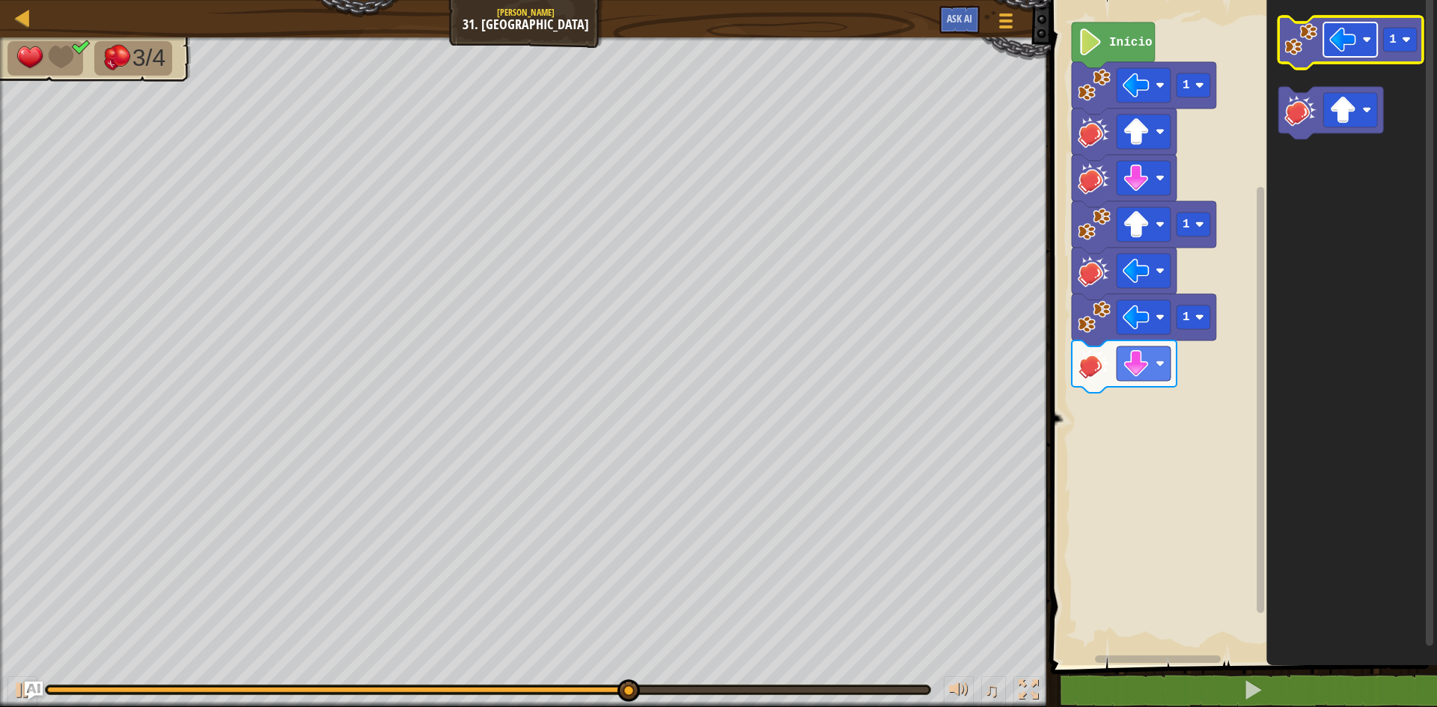
click at [1342, 47] on image "Espaço de trabalho do Blockly" at bounding box center [1343, 39] width 27 height 27
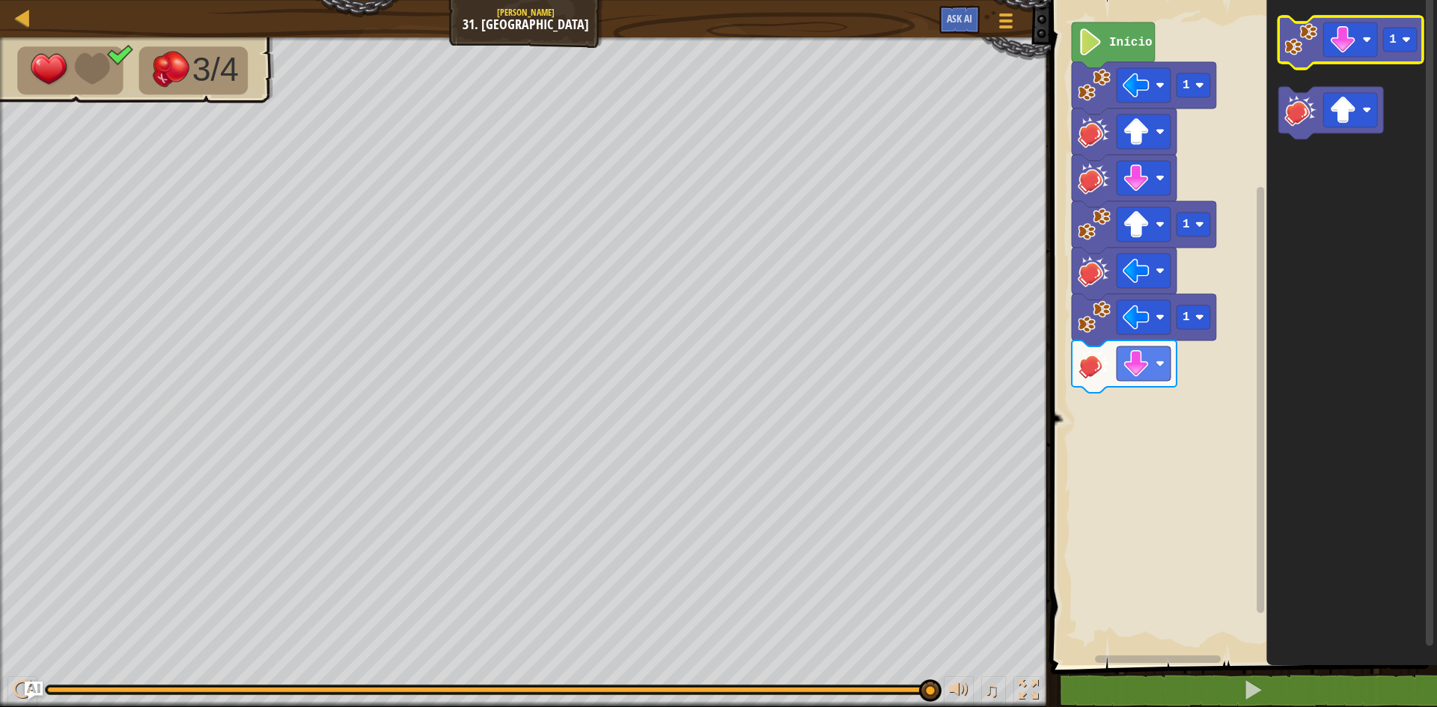
click at [1298, 57] on icon "Espaço de trabalho do Blockly" at bounding box center [1351, 42] width 144 height 52
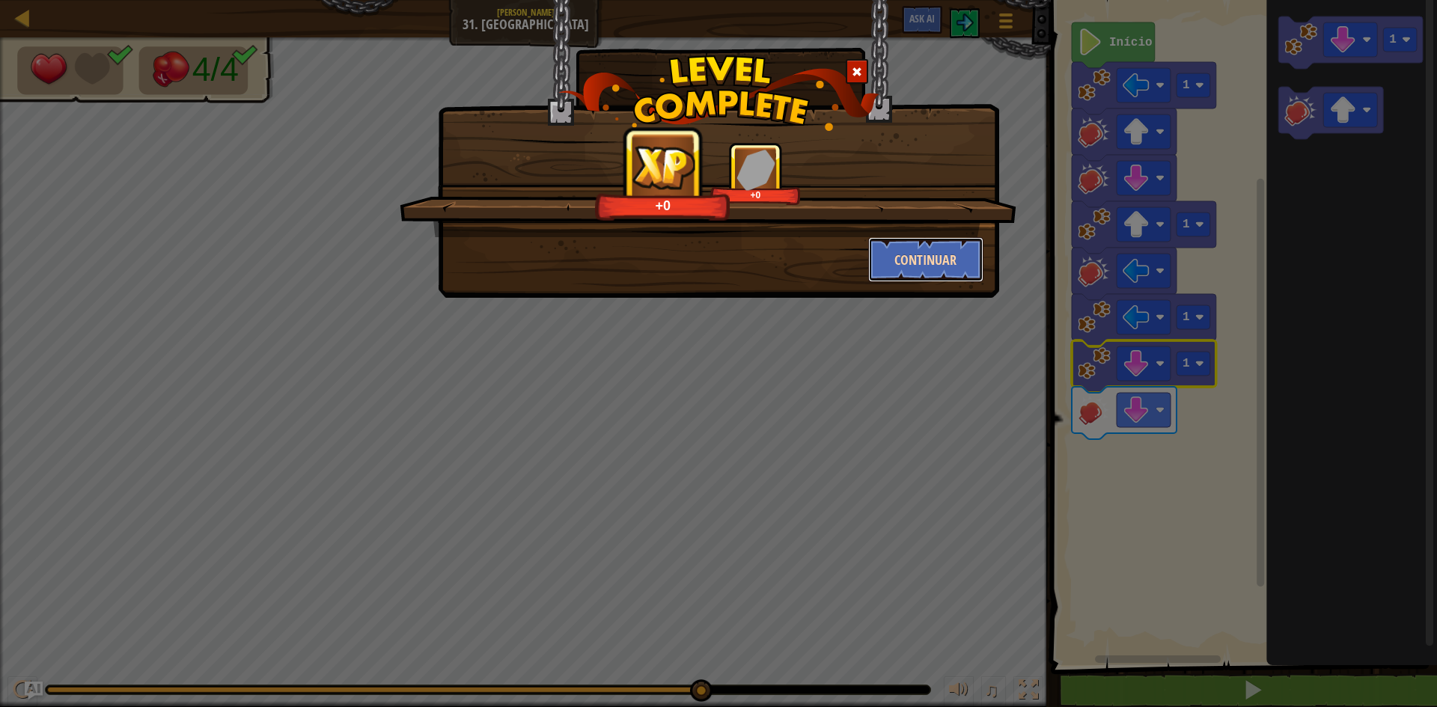
click at [879, 249] on button "Continuar" at bounding box center [926, 259] width 116 height 45
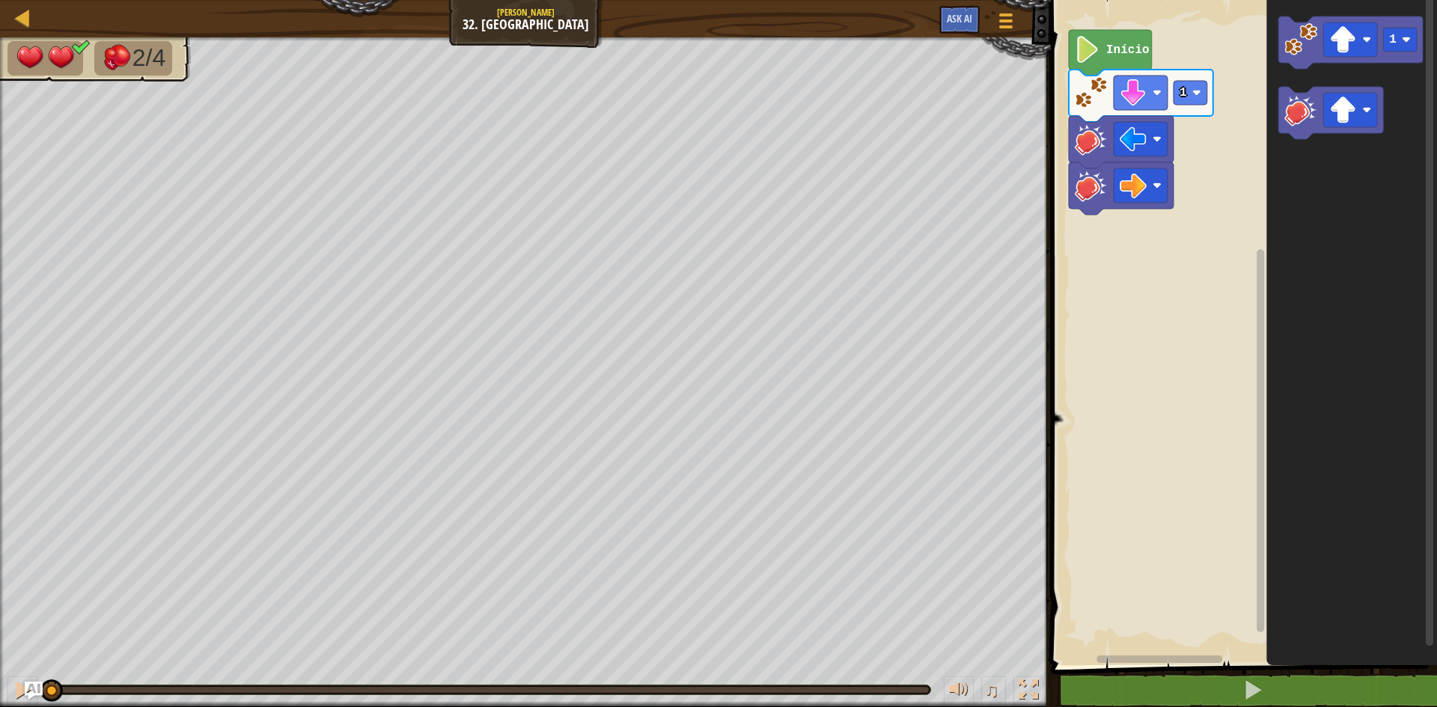
click at [1087, 62] on image "Espaço de trabalho do Blockly" at bounding box center [1087, 49] width 25 height 27
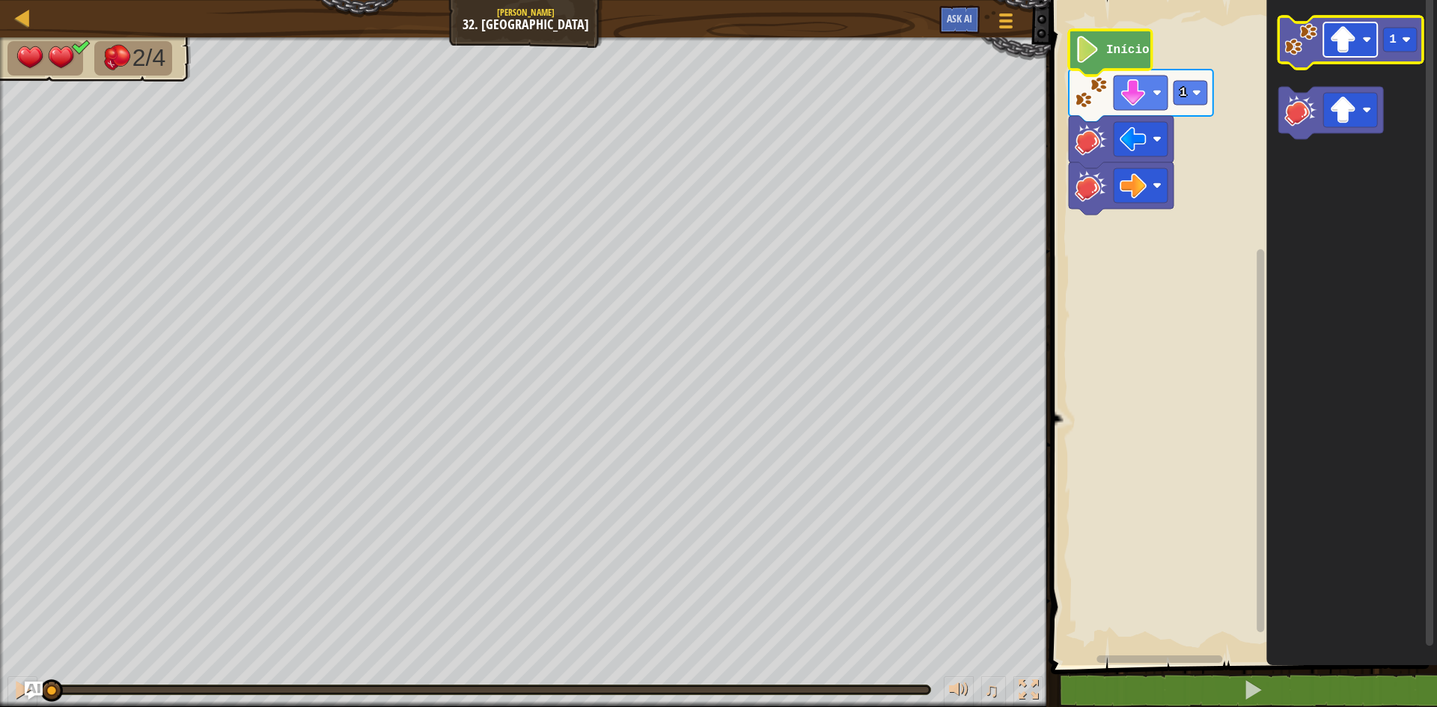
click at [1339, 53] on image "Espaço de trabalho do Blockly" at bounding box center [1343, 39] width 27 height 27
click at [1314, 55] on image "Espaço de trabalho do Blockly" at bounding box center [1301, 39] width 33 height 33
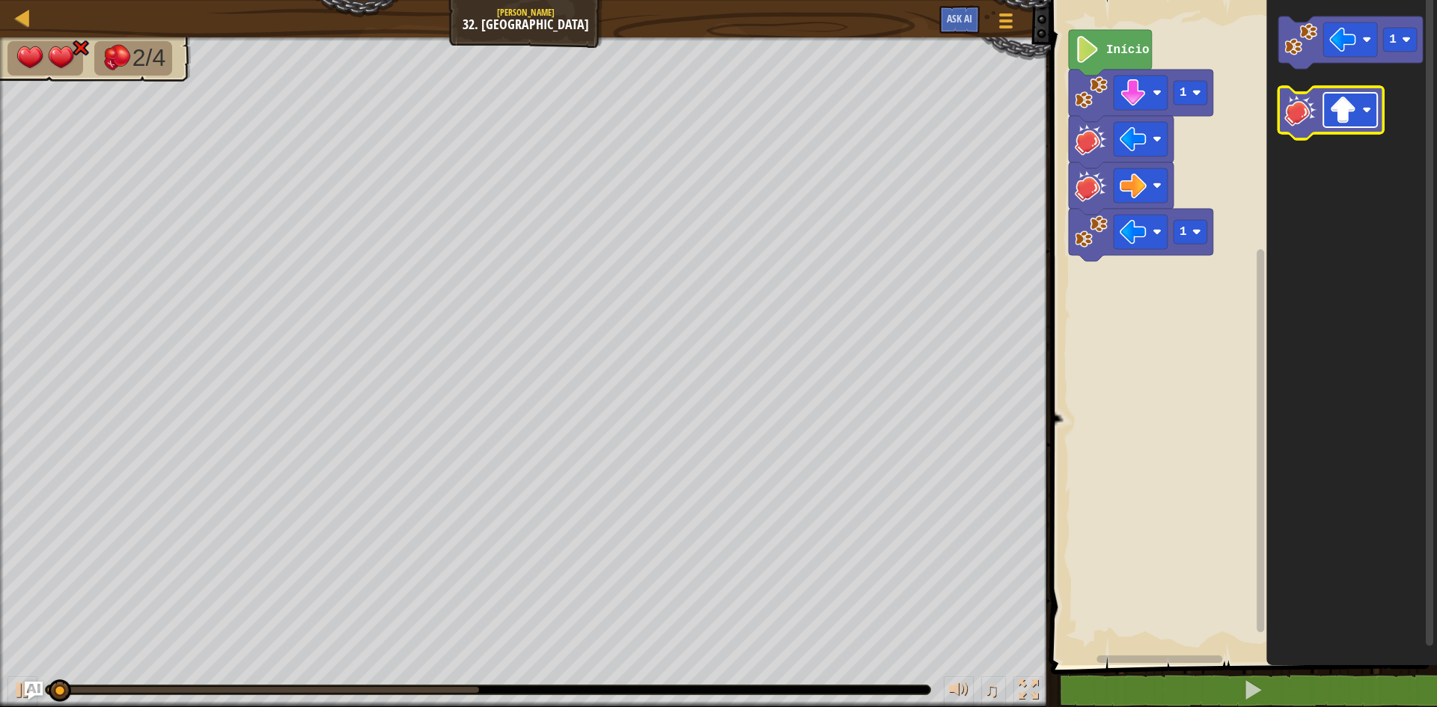
click at [1338, 117] on image "Espaço de trabalho do Blockly" at bounding box center [1343, 110] width 27 height 27
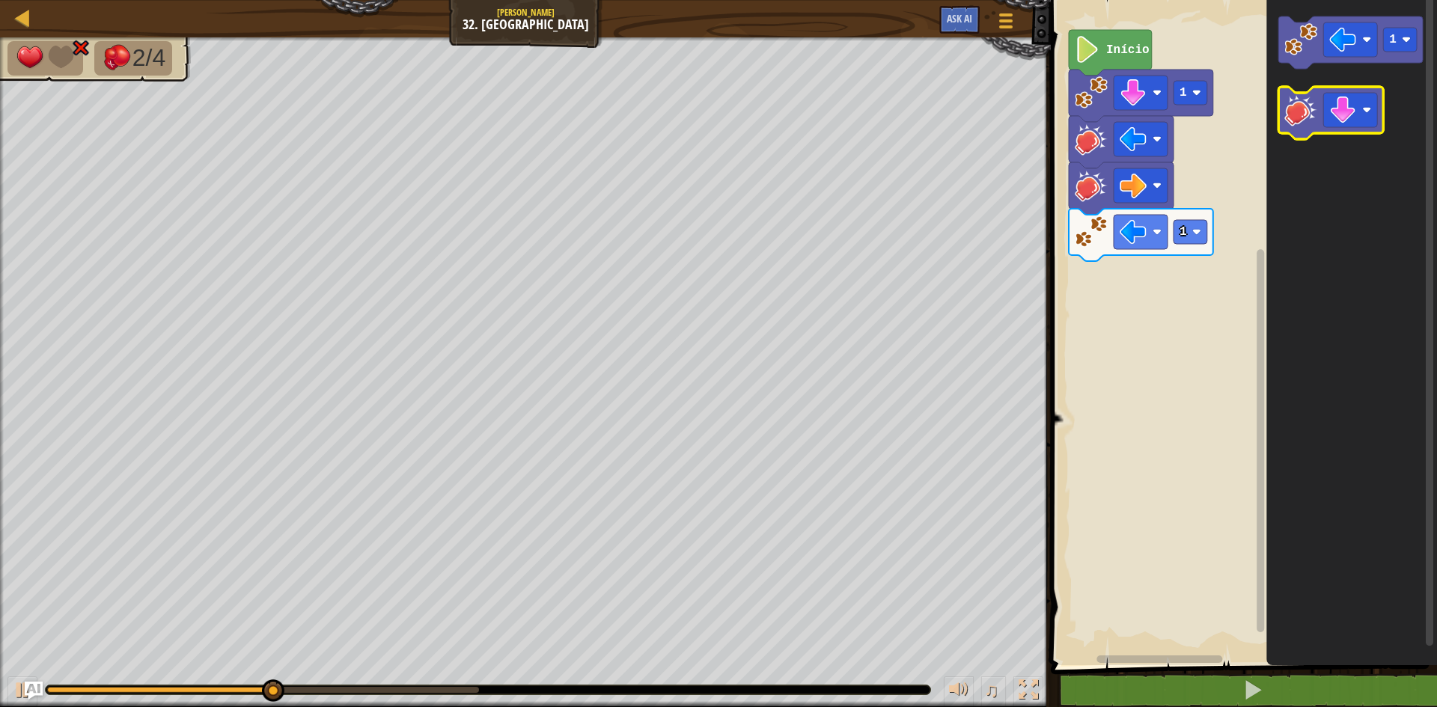
click at [1303, 121] on image "Espaço de trabalho do Blockly" at bounding box center [1301, 110] width 33 height 33
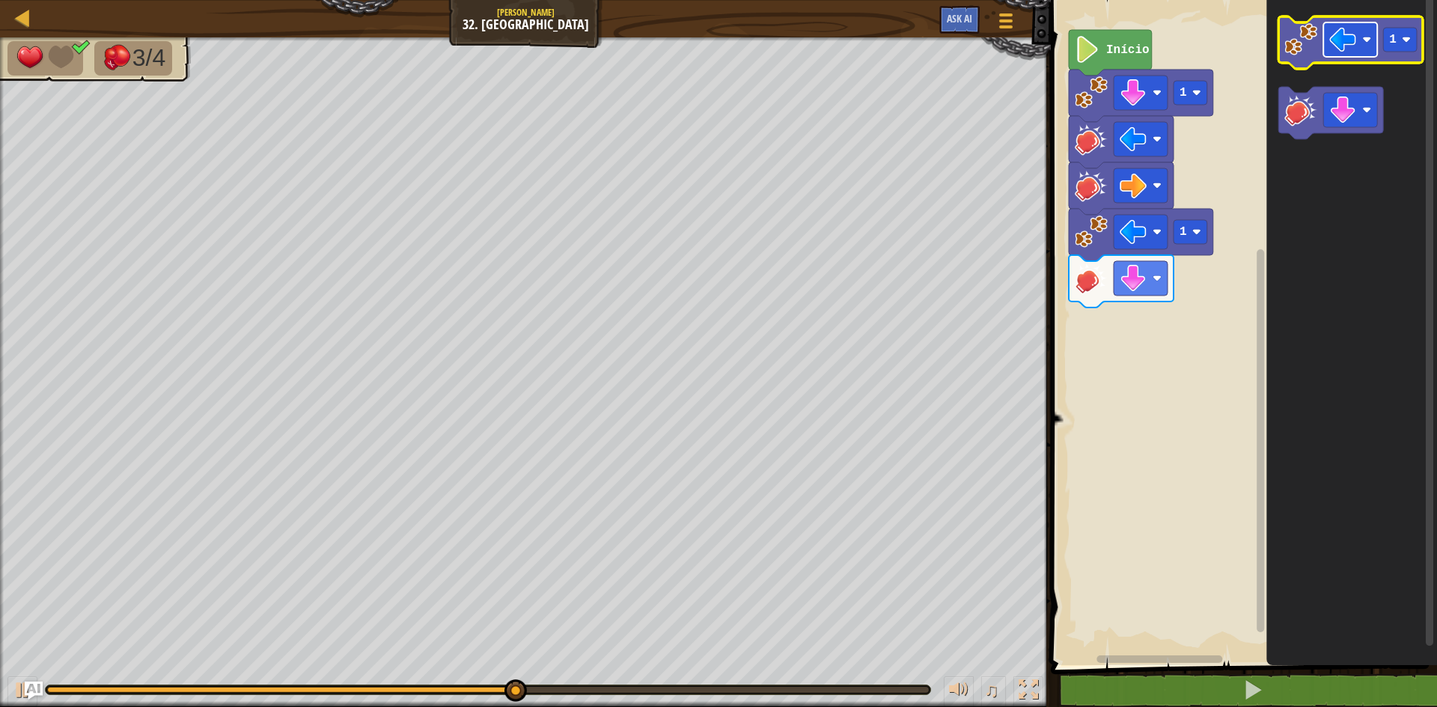
click at [1332, 46] on image "Espaço de trabalho do Blockly" at bounding box center [1343, 39] width 27 height 27
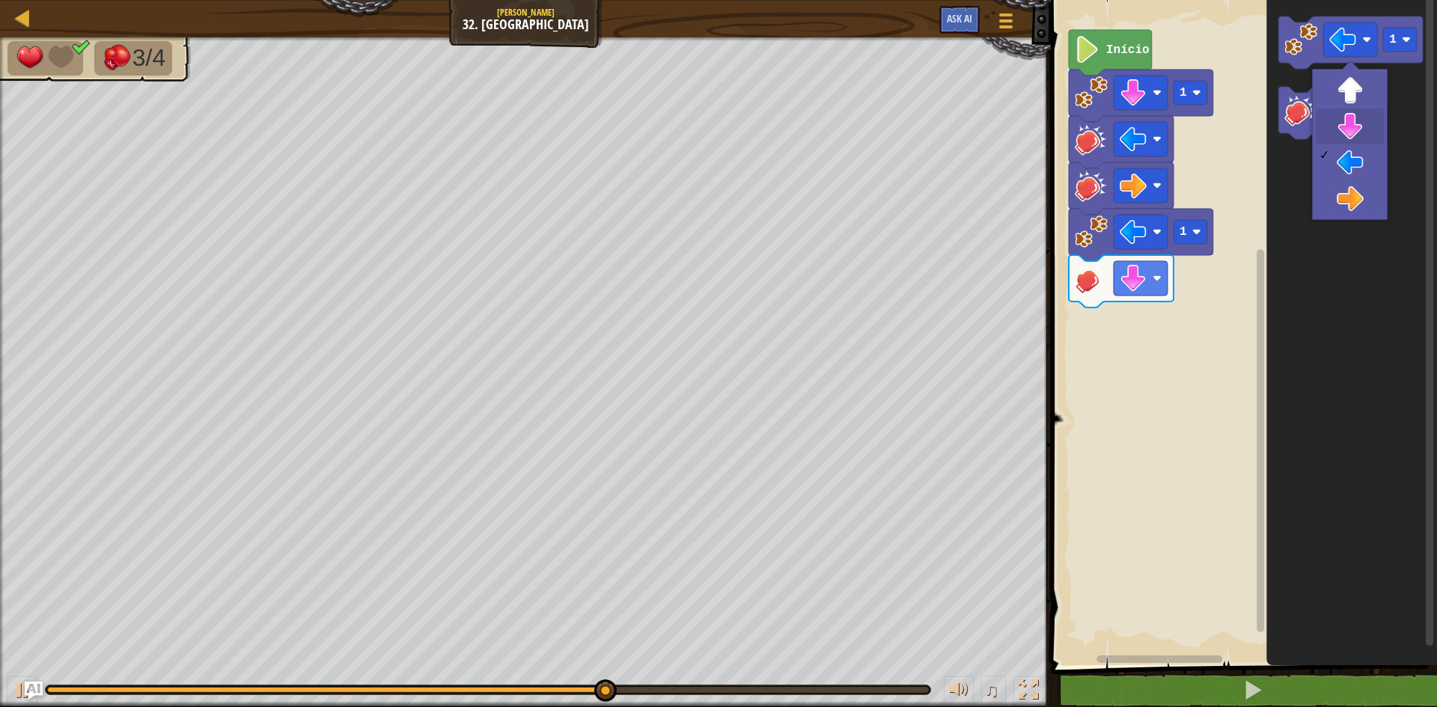
drag, startPoint x: 1338, startPoint y: 128, endPoint x: 1333, endPoint y: 111, distance: 17.8
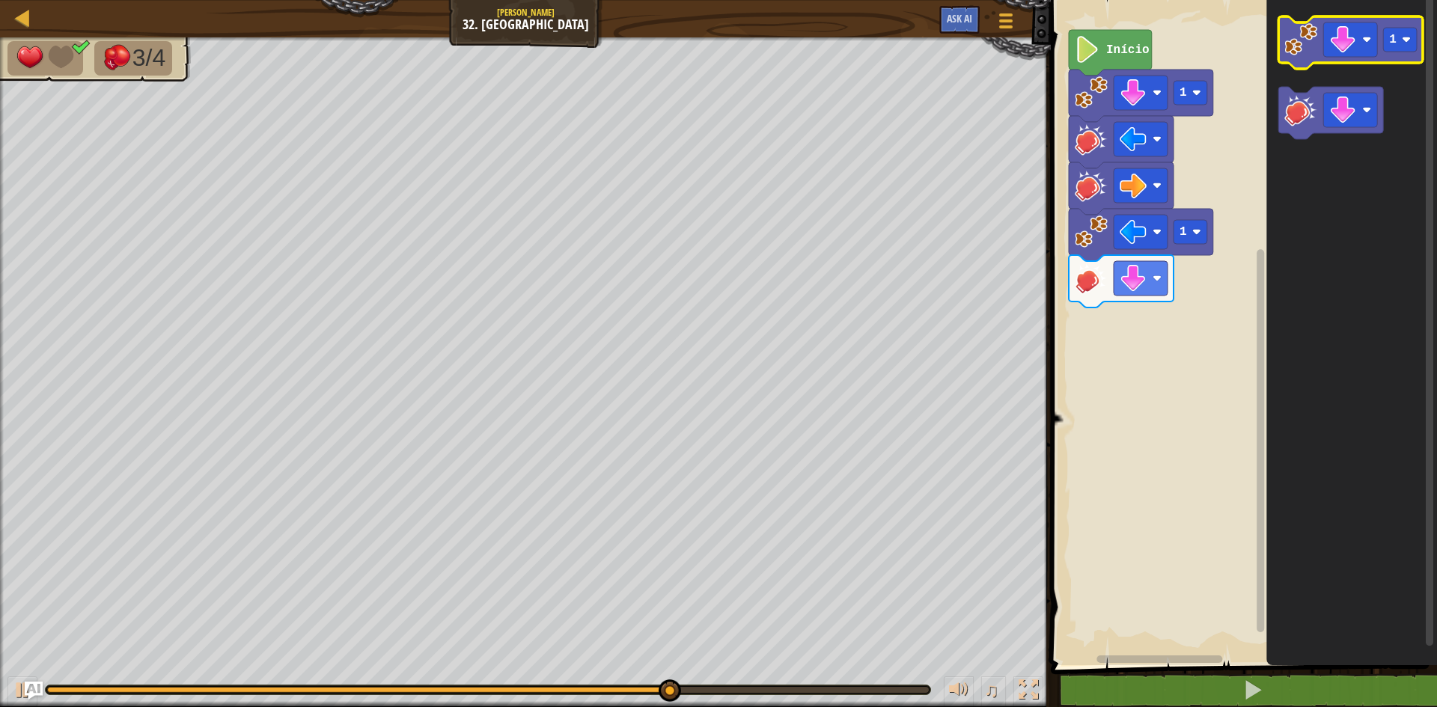
click at [1304, 55] on image "Espaço de trabalho do Blockly" at bounding box center [1301, 39] width 33 height 33
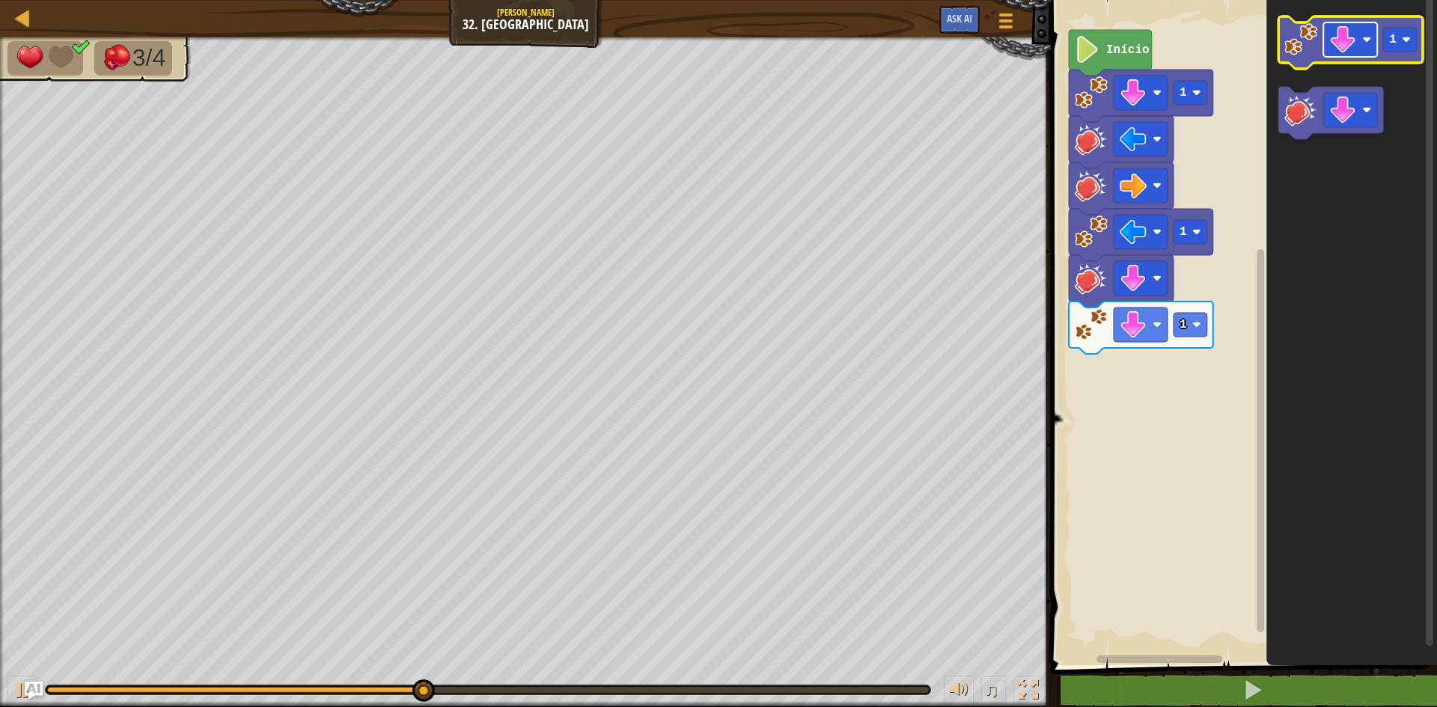
click at [1335, 57] on rect "Espaço de trabalho do Blockly" at bounding box center [1351, 39] width 54 height 34
click at [1311, 54] on image "Espaço de trabalho do Blockly" at bounding box center [1301, 39] width 33 height 33
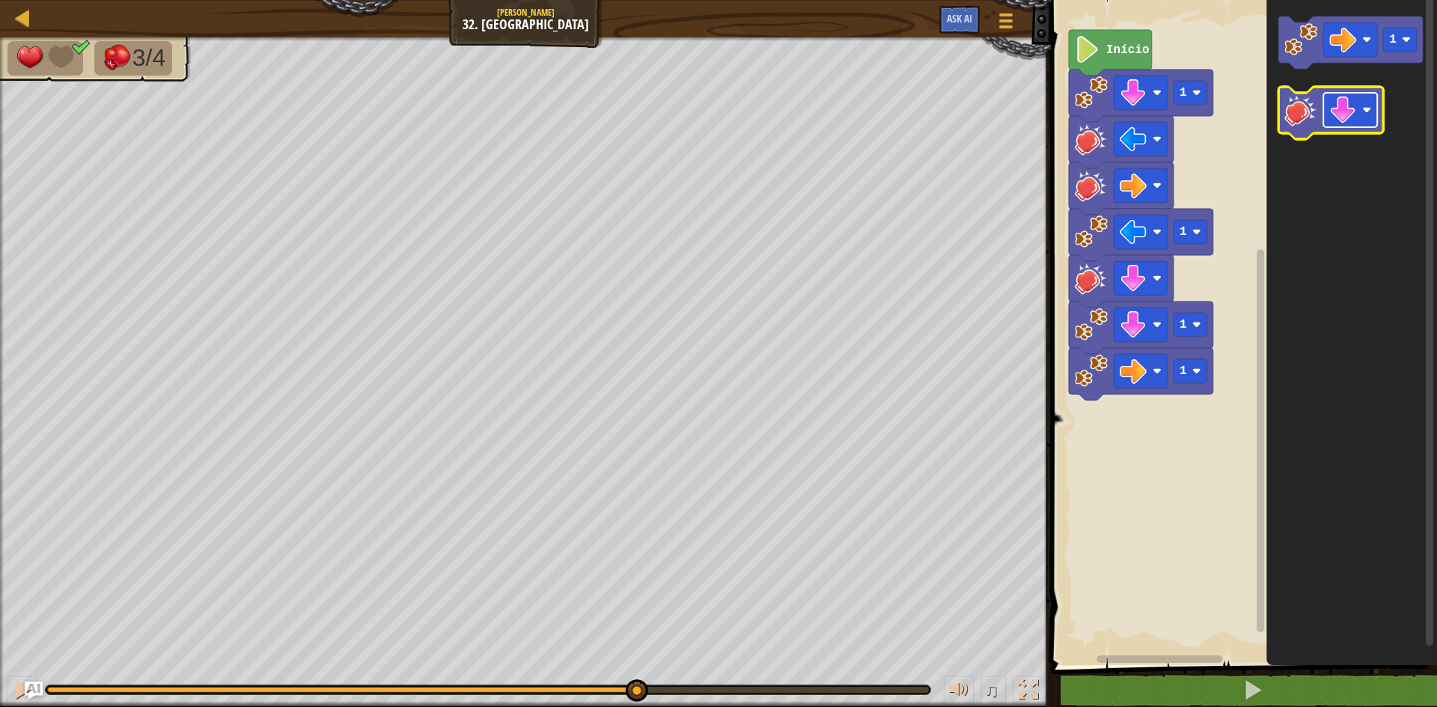
click at [1345, 103] on image "Espaço de trabalho do Blockly" at bounding box center [1343, 110] width 27 height 27
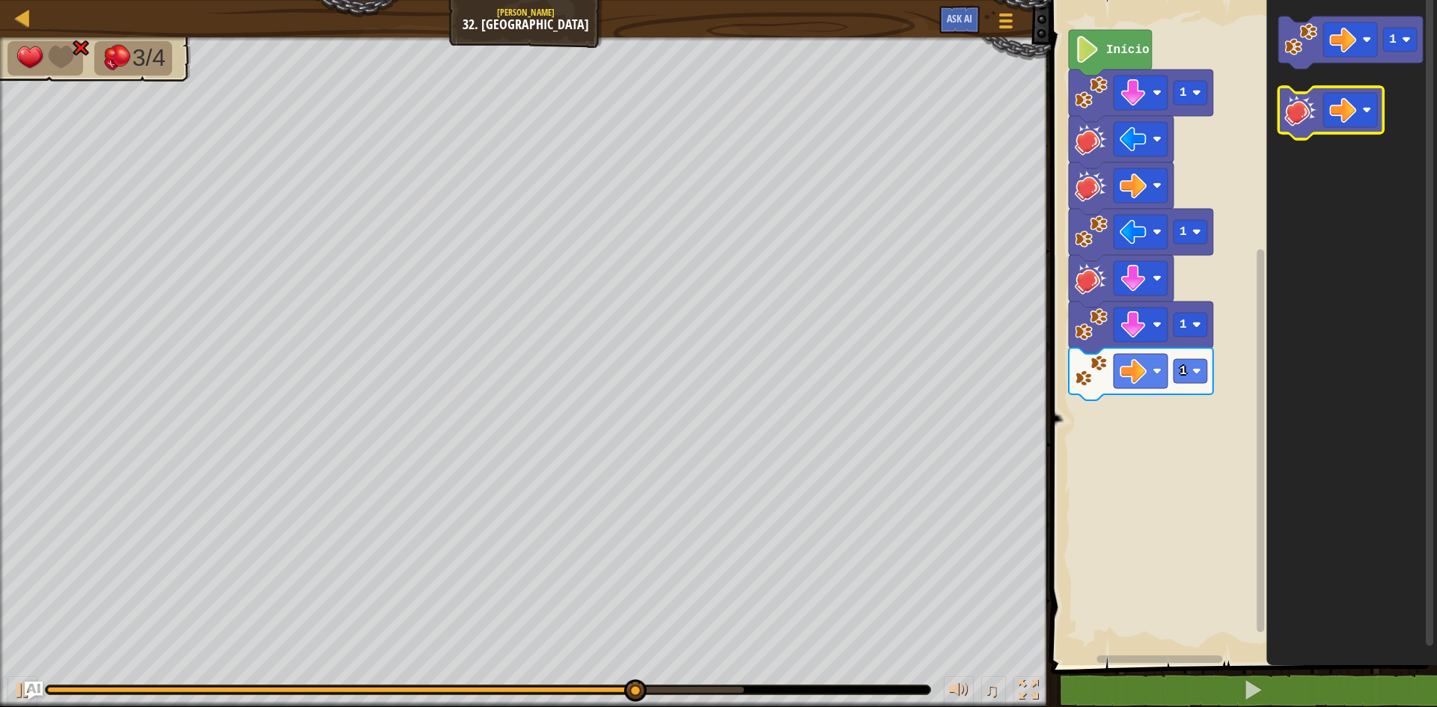
click at [1312, 136] on rect "Espaço de trabalho do Blockly" at bounding box center [1331, 113] width 105 height 52
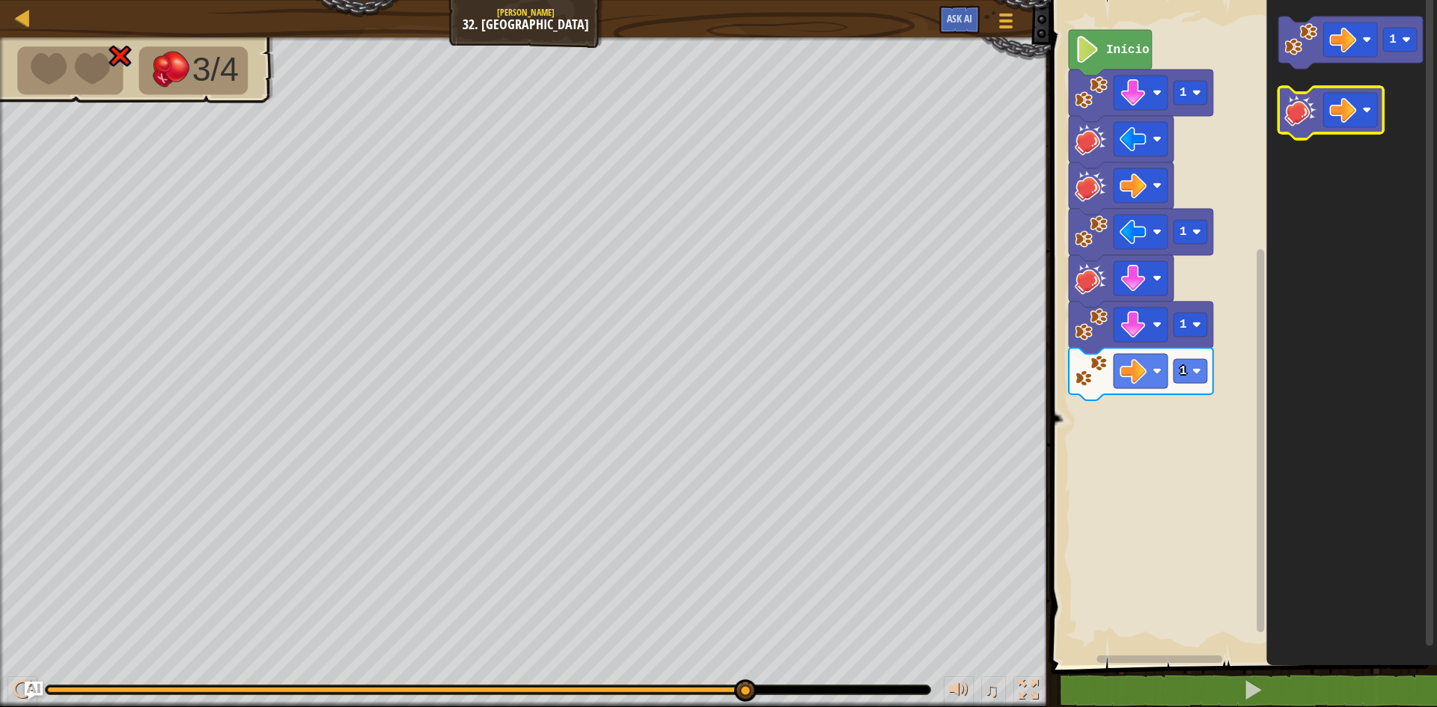
click at [1311, 136] on icon "Espaço de trabalho do Blockly" at bounding box center [1331, 113] width 105 height 52
click at [1288, 110] on image "Espaço de trabalho do Blockly" at bounding box center [1301, 110] width 33 height 33
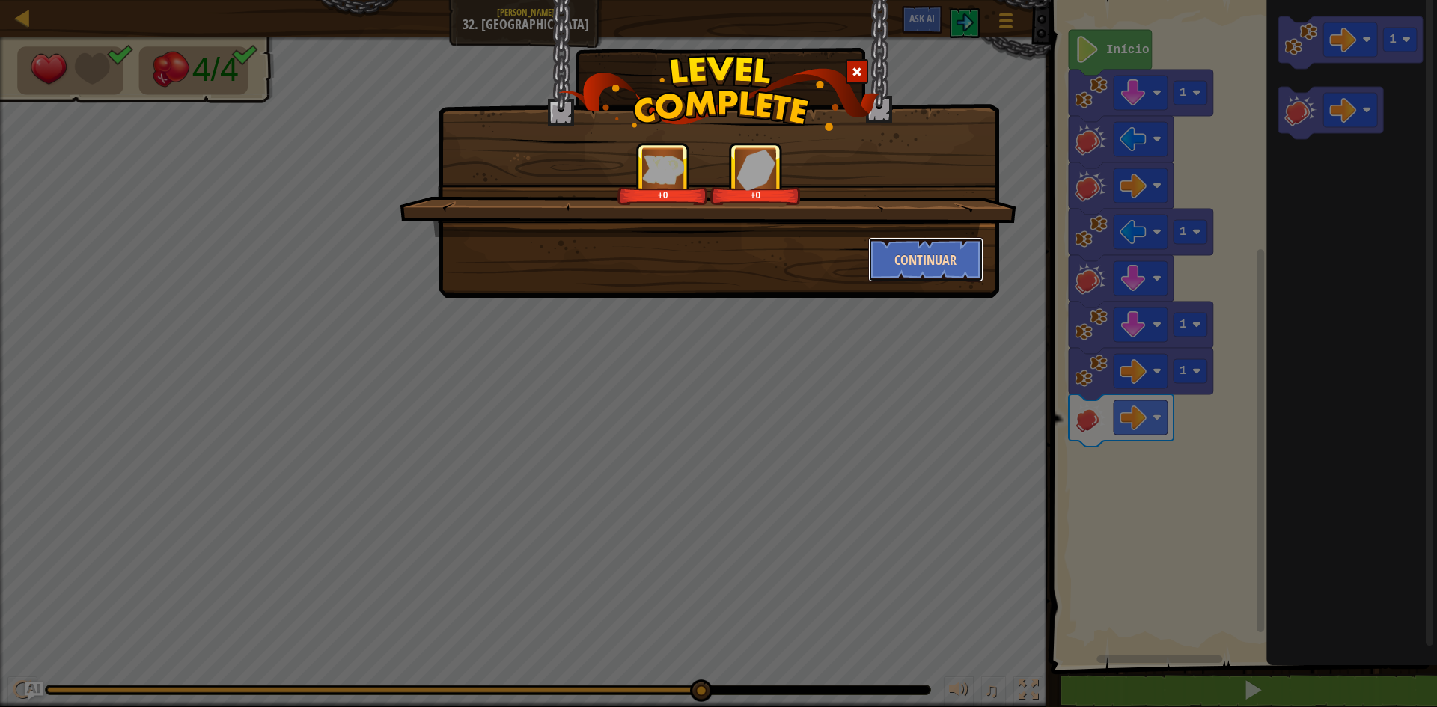
click at [892, 266] on button "Continuar" at bounding box center [926, 259] width 116 height 45
